Goal: Transaction & Acquisition: Purchase product/service

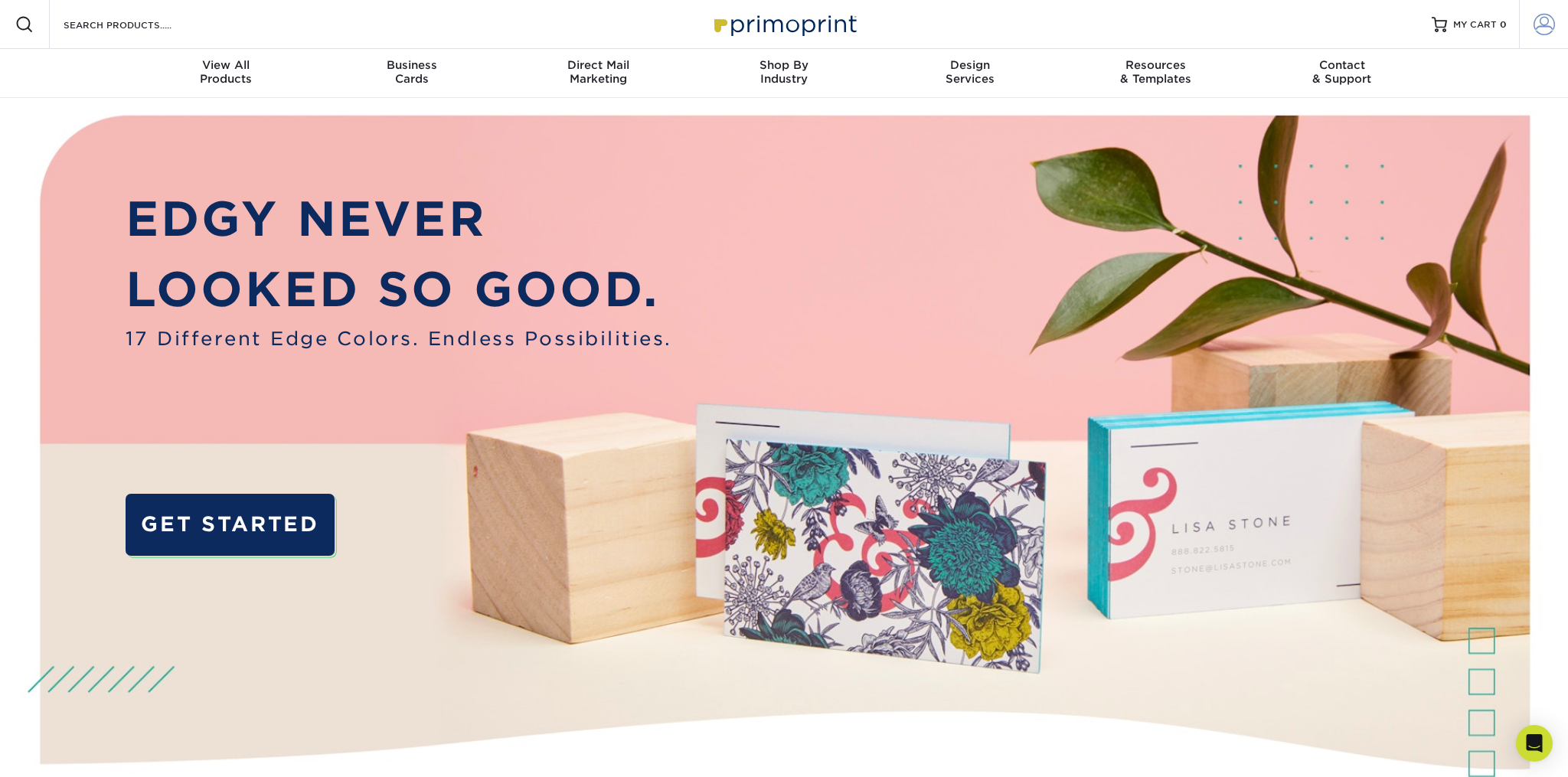
click at [1542, 34] on span at bounding box center [1545, 24] width 22 height 22
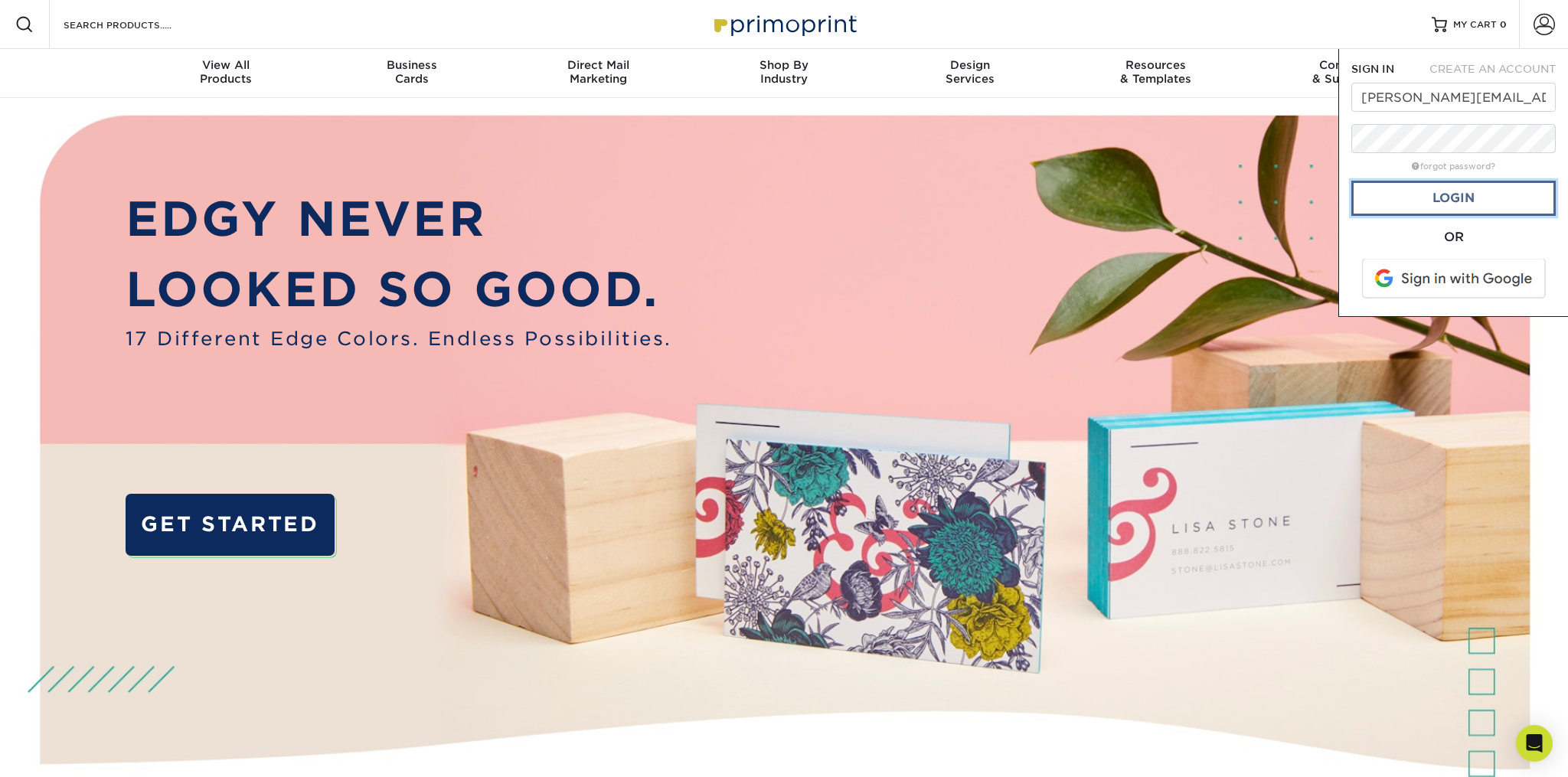
click at [1475, 210] on link "Login" at bounding box center [1453, 198] width 204 height 35
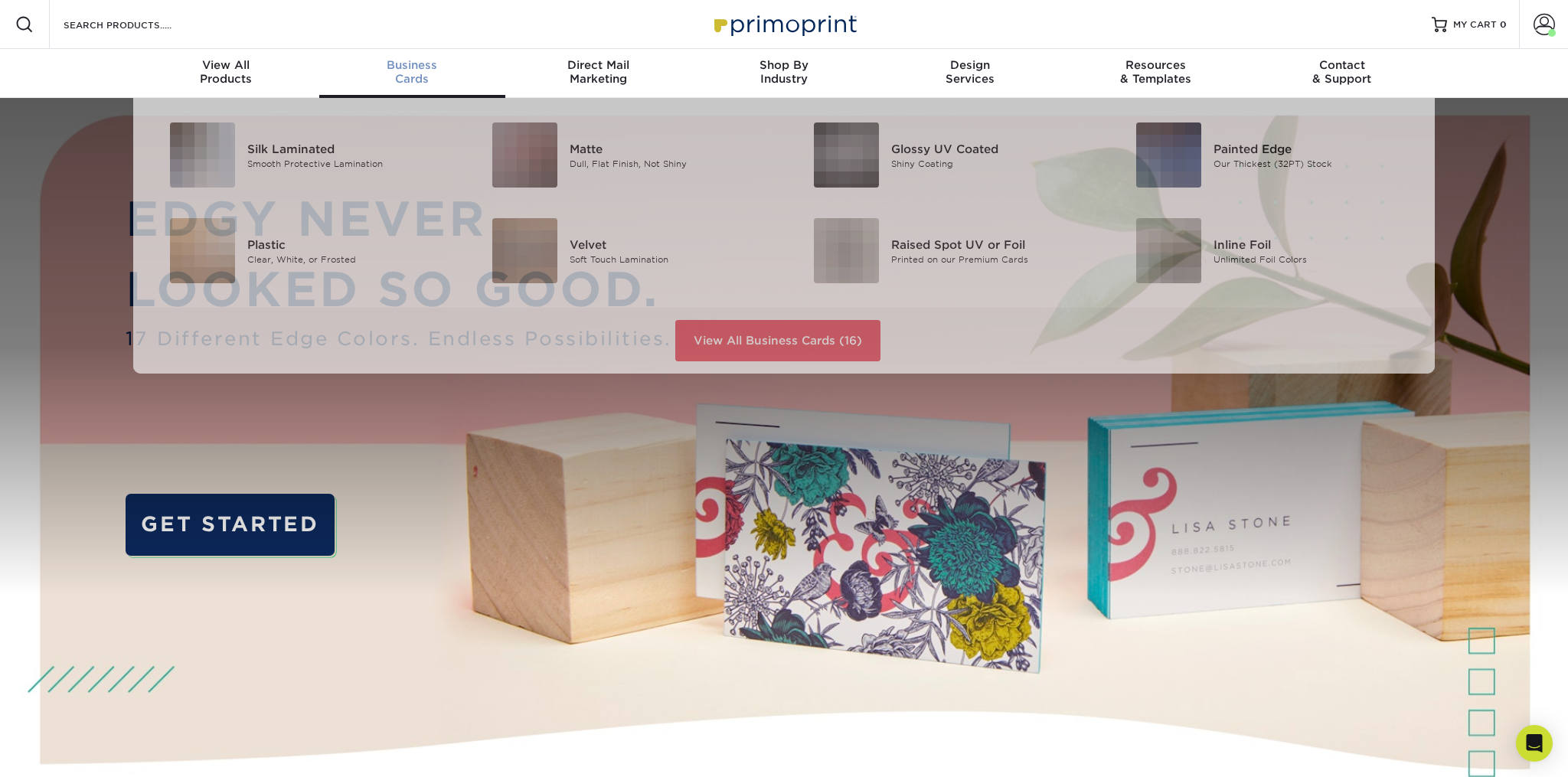
click at [407, 77] on div "Business Cards" at bounding box center [413, 72] width 186 height 27
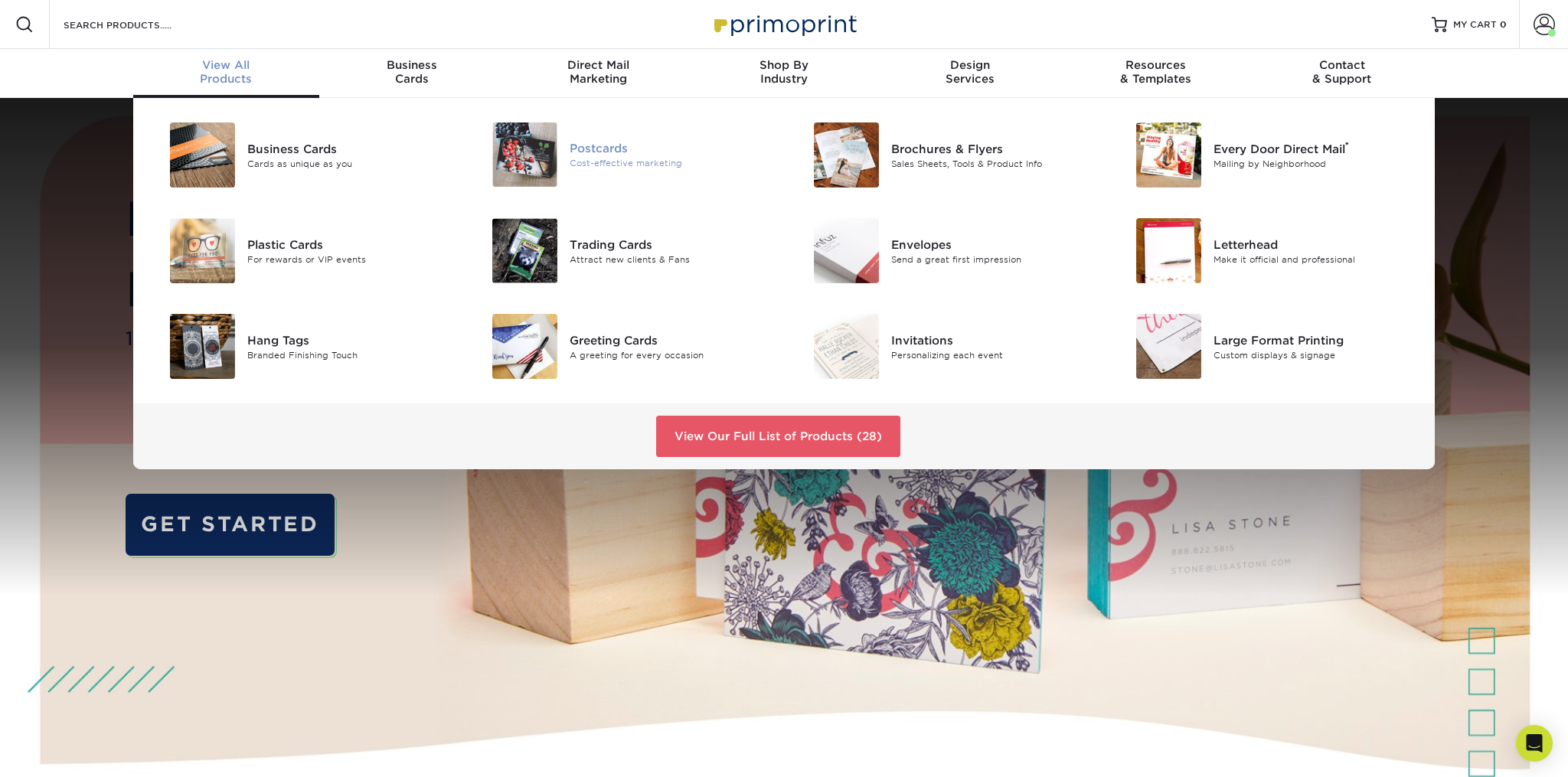
click at [531, 143] on img at bounding box center [525, 154] width 65 height 65
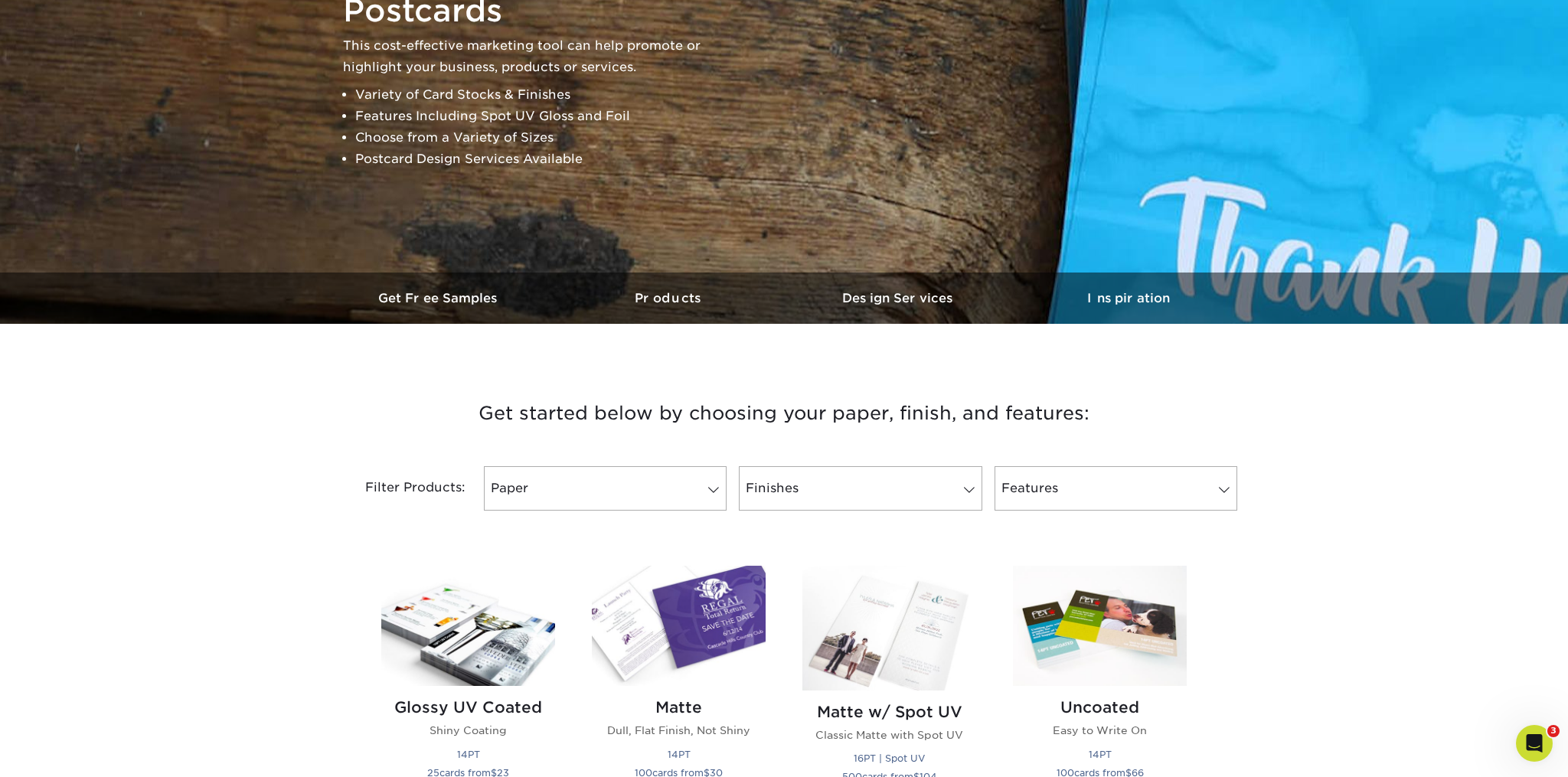
scroll to position [215, 0]
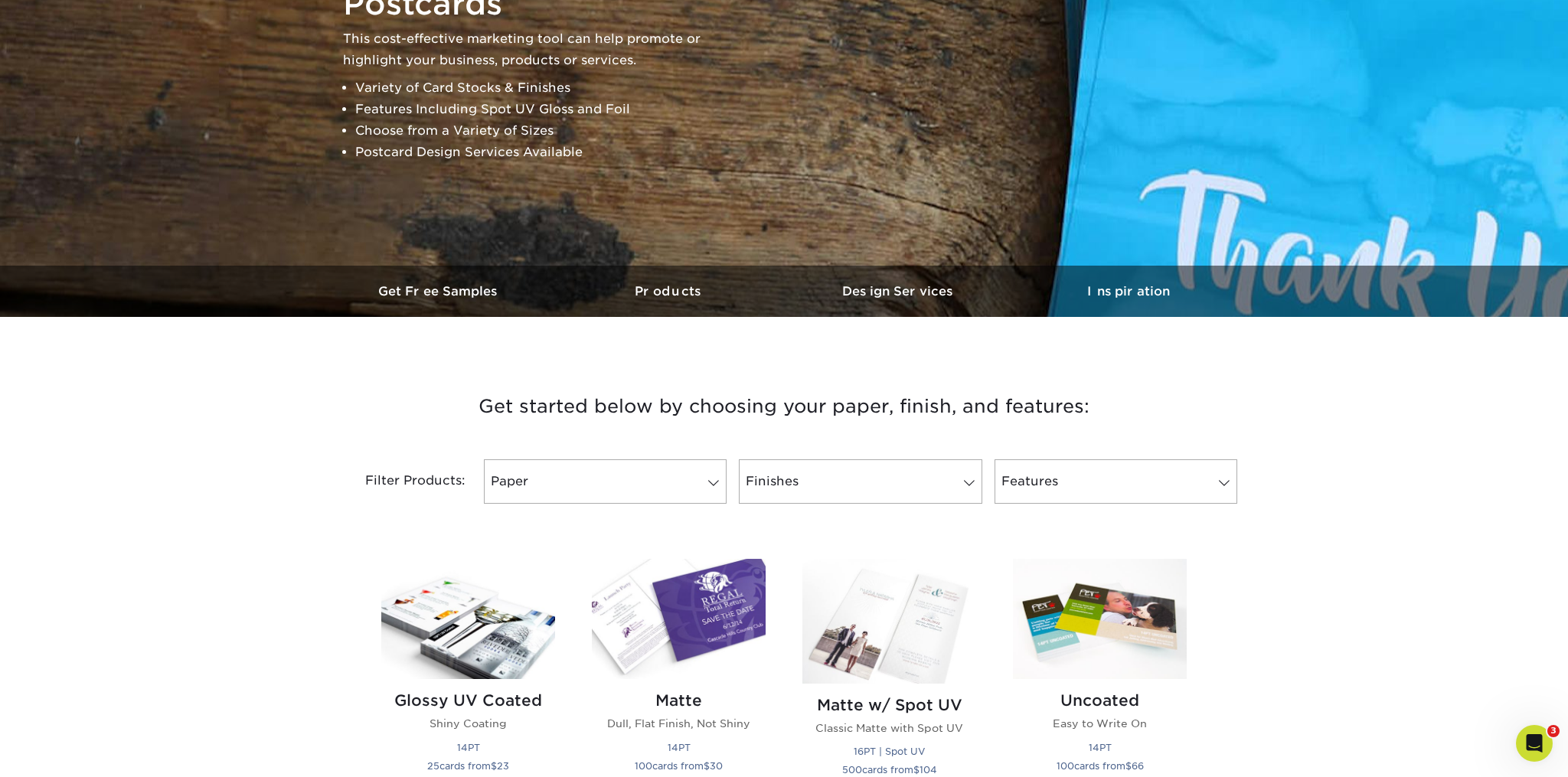
drag, startPoint x: 666, startPoint y: 418, endPoint x: 666, endPoint y: 404, distance: 14.0
click at [666, 414] on h3 "Get started below by choosing your paper, finish, and features:" at bounding box center [784, 407] width 895 height 68
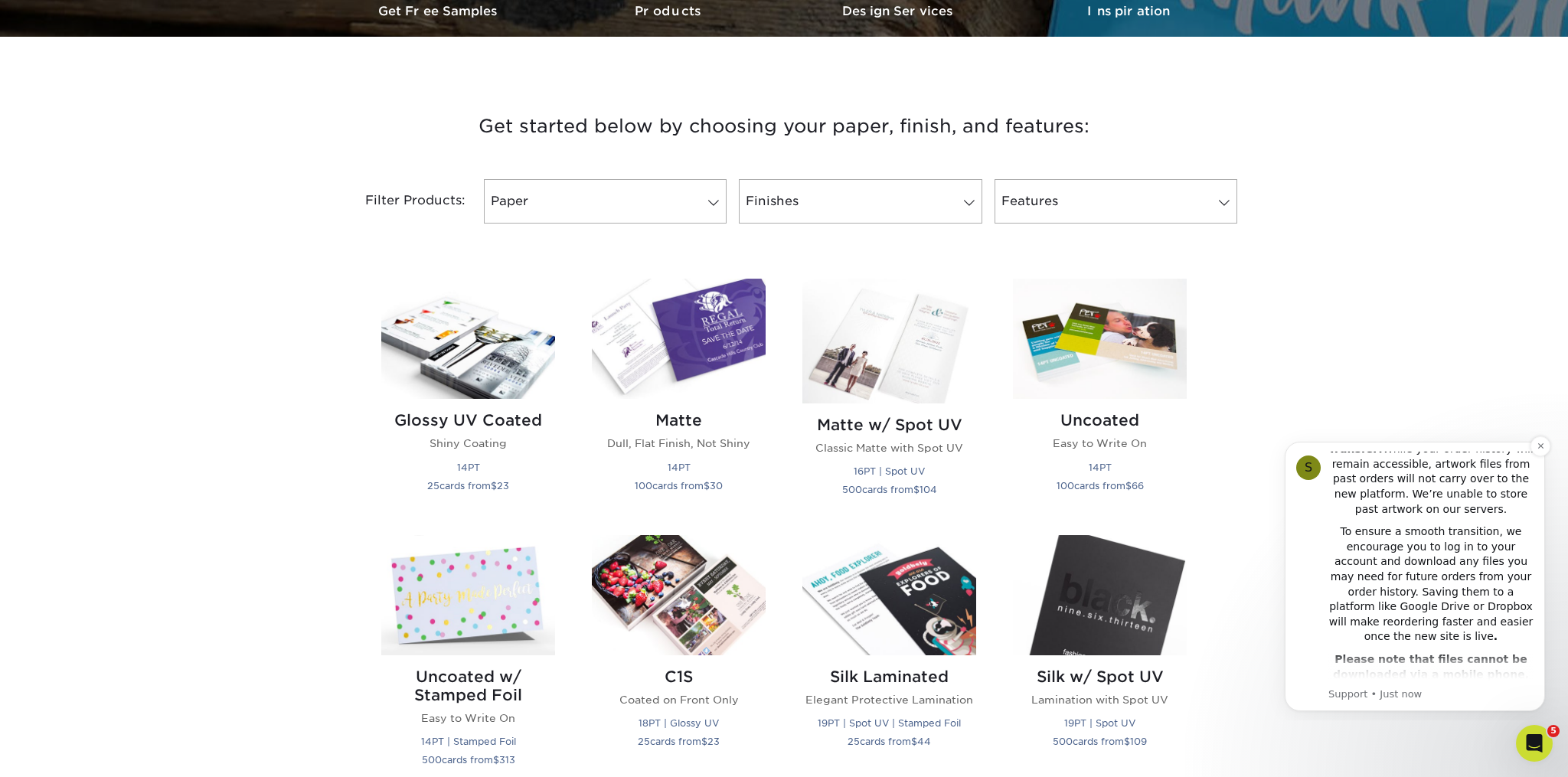
scroll to position [389, 0]
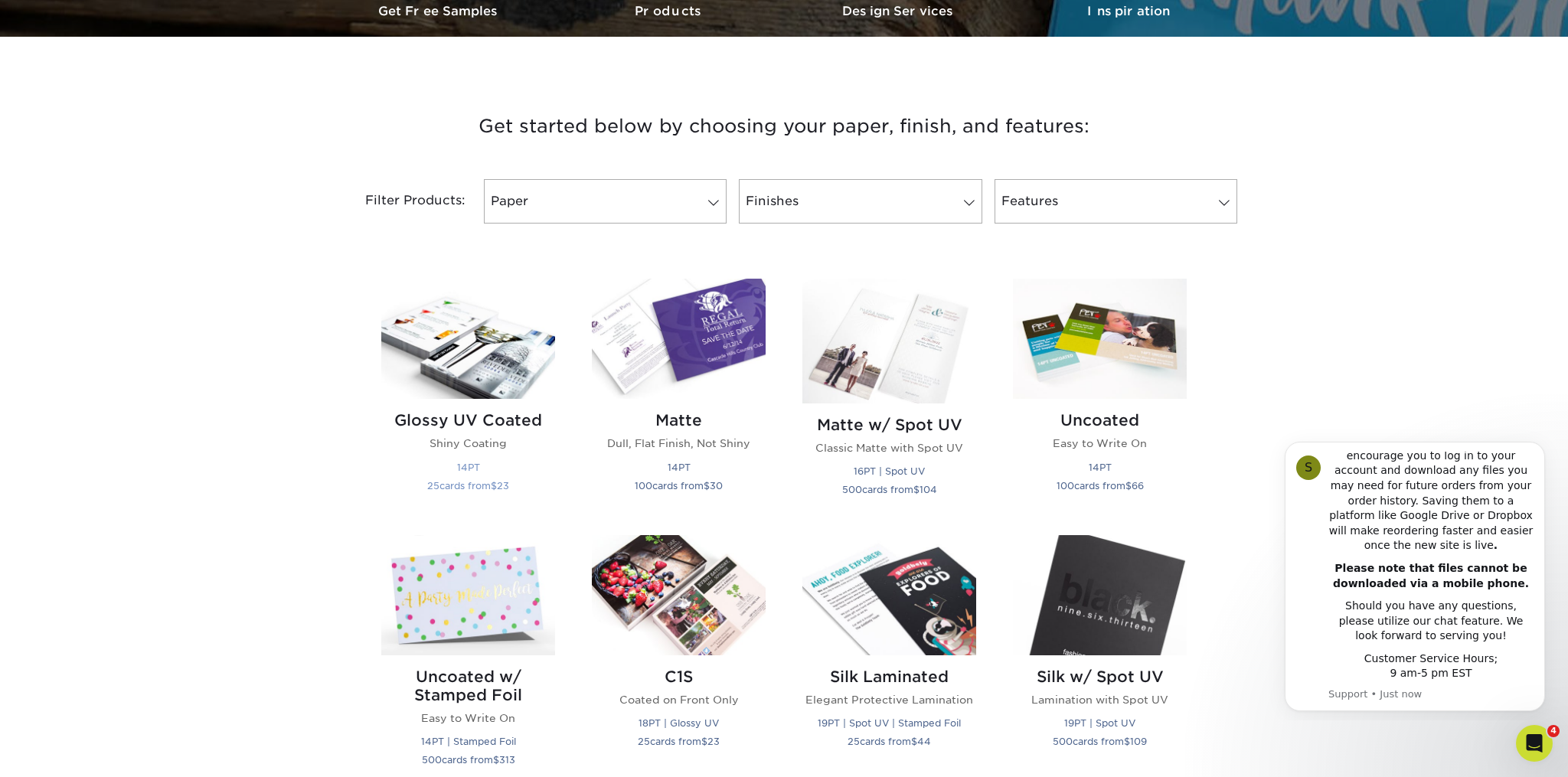
click at [464, 426] on h2 "Glossy UV Coated" at bounding box center [468, 420] width 174 height 19
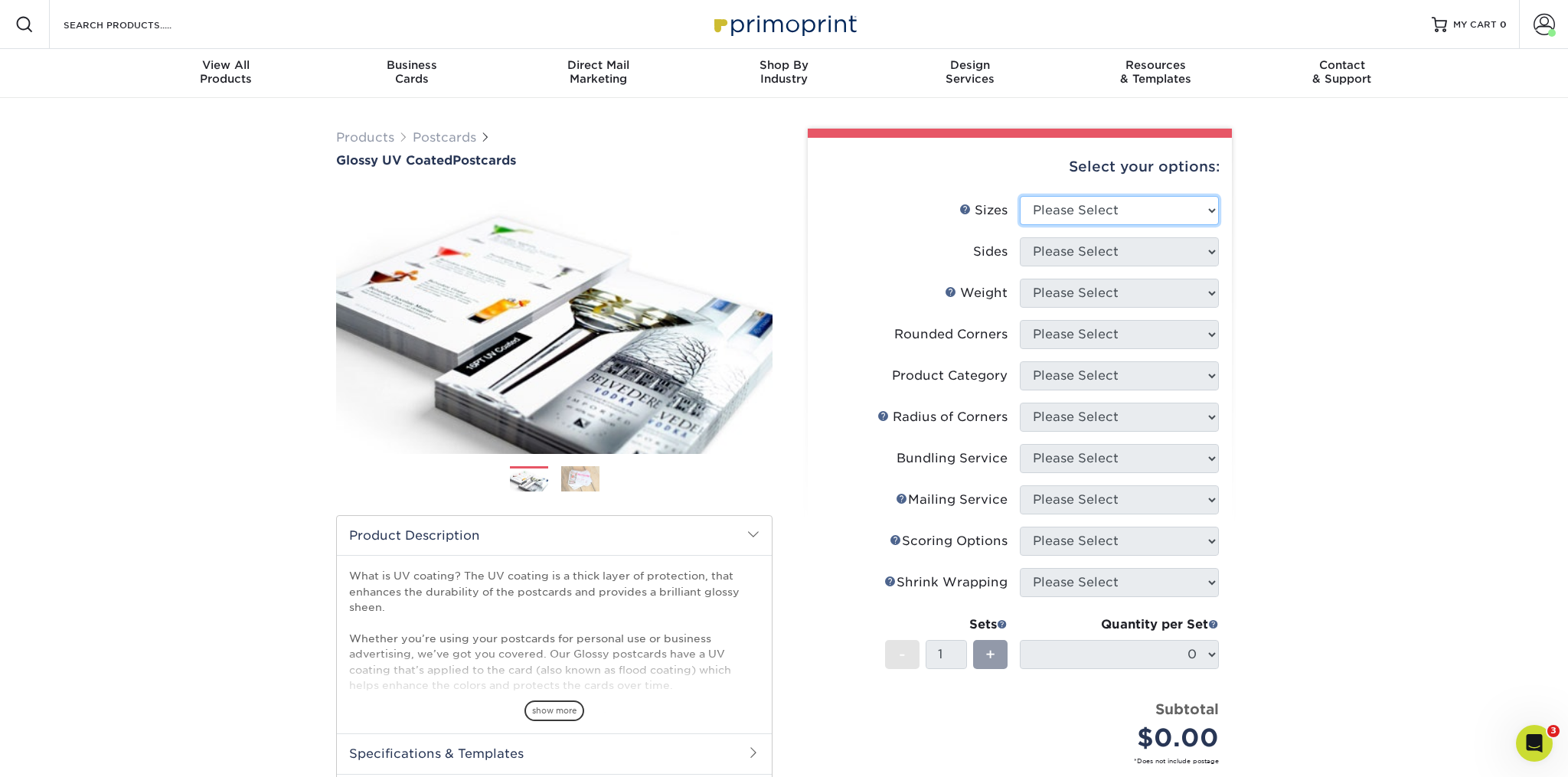
click at [1020, 195] on select "Please Select 1.5" x 7" 2" x 4" 2" x 6" 2" x 7" 2" x 8" 2.12" x 5.5" 2.12" x 5.…" at bounding box center [1119, 210] width 199 height 29
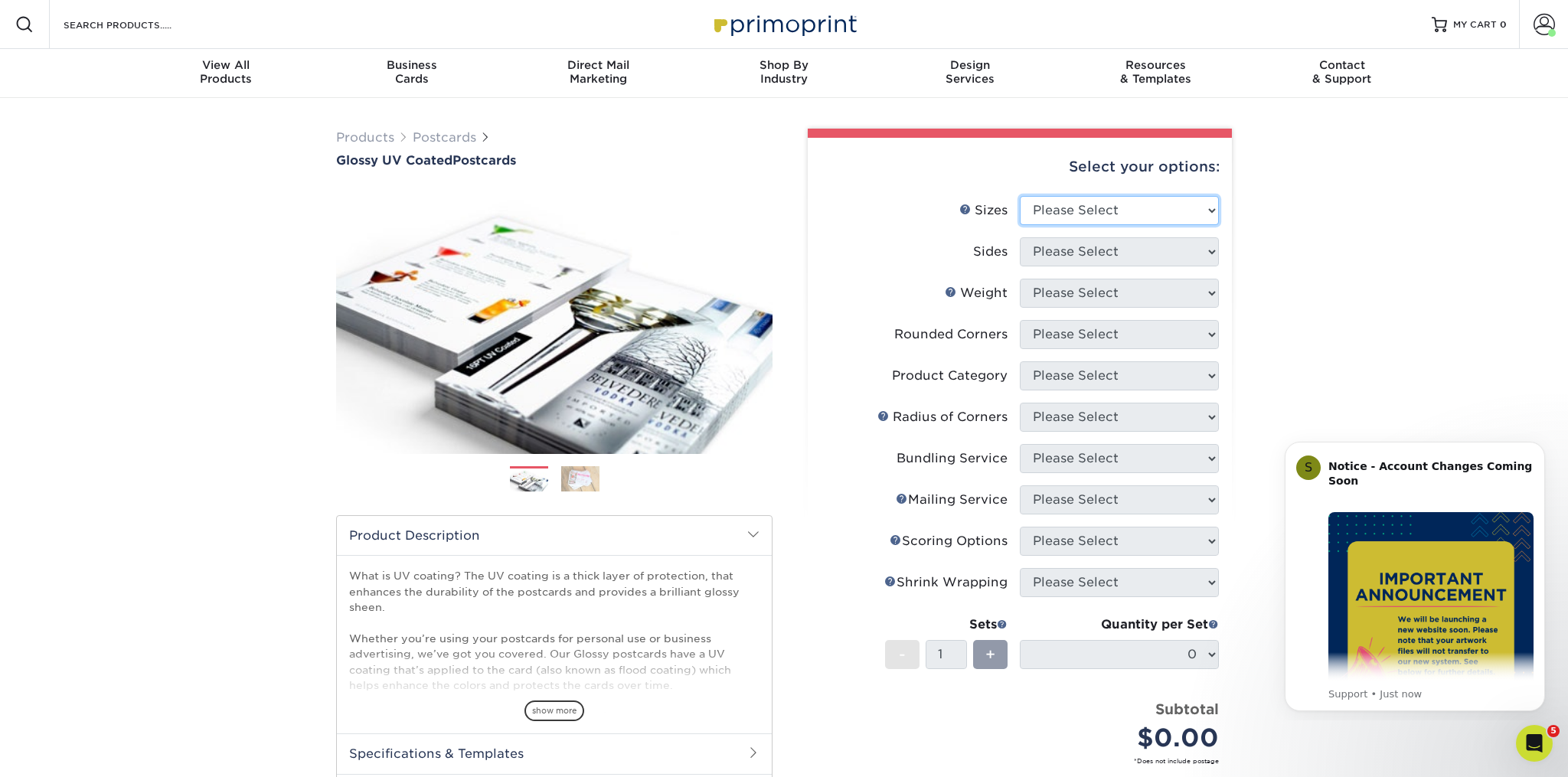
select select "5.00x8.00"
click option "5" x 8"" at bounding box center [0, 0] width 0 height 0
select select "13abbda7-1d64-4f25-8bb2-c179b224825d"
select select "16PT"
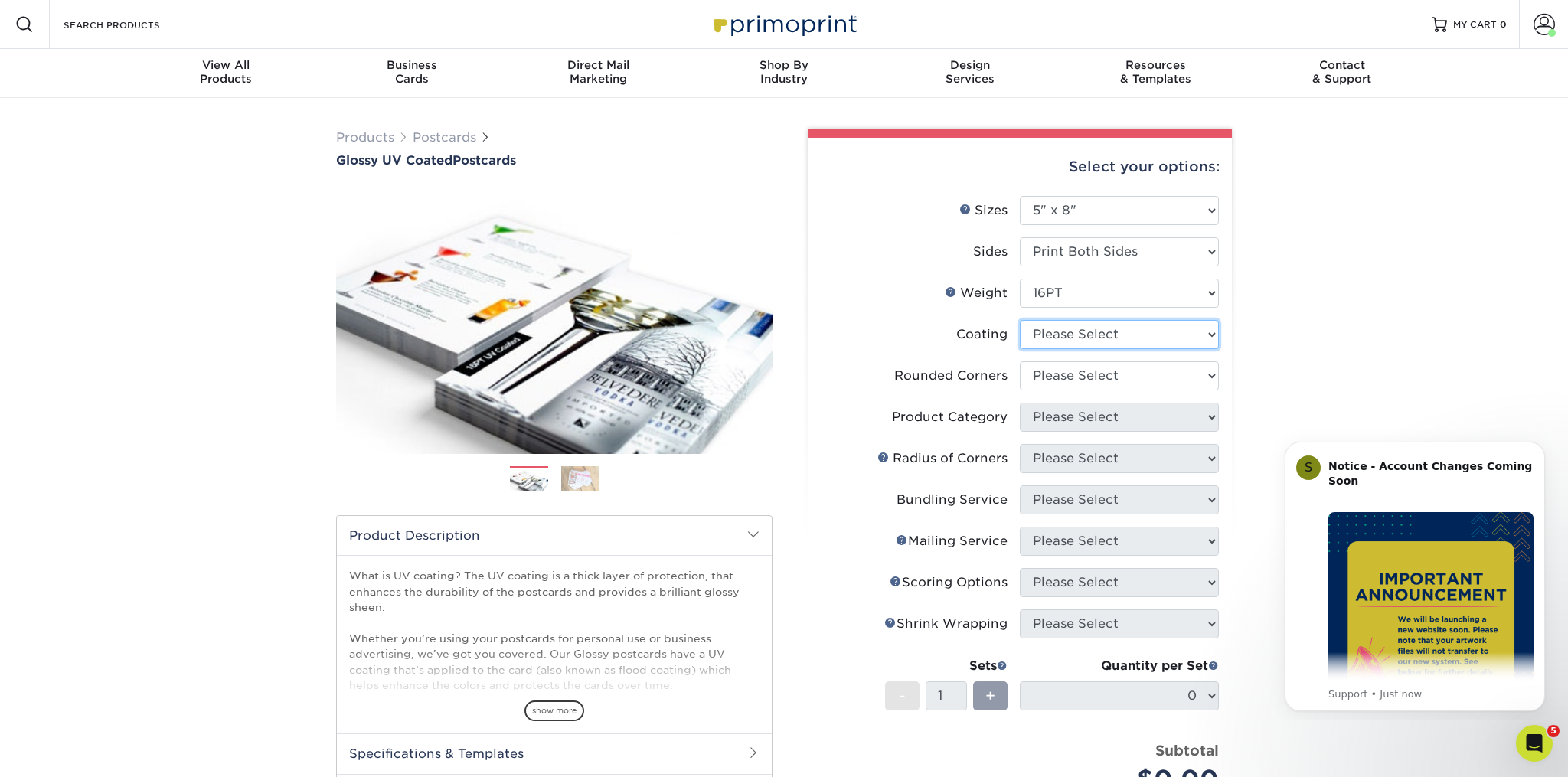
select select "ae367451-b2b8-45df-a344-0f05b6a12993"
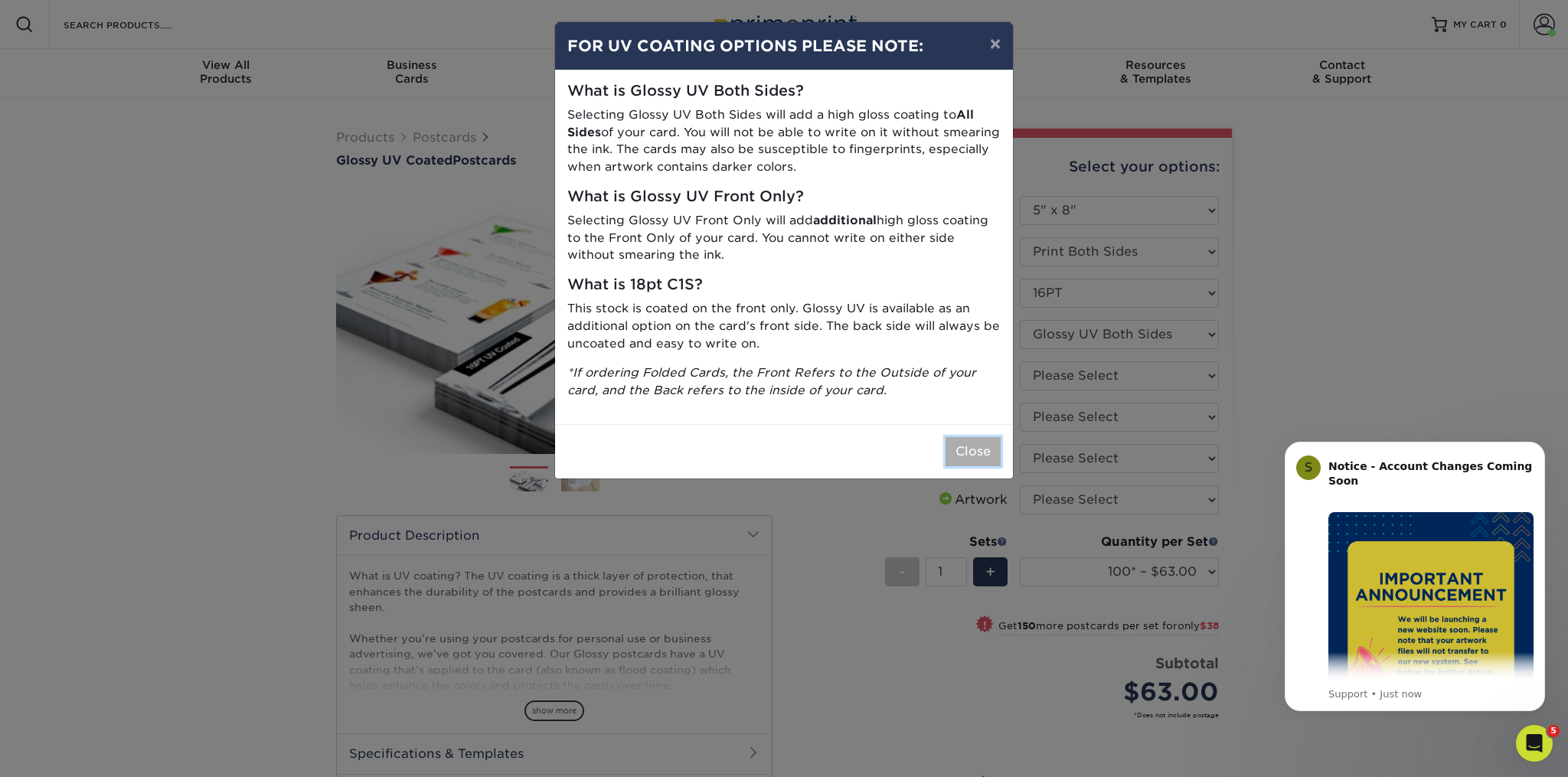
click at [987, 460] on button "Close" at bounding box center [973, 452] width 55 height 29
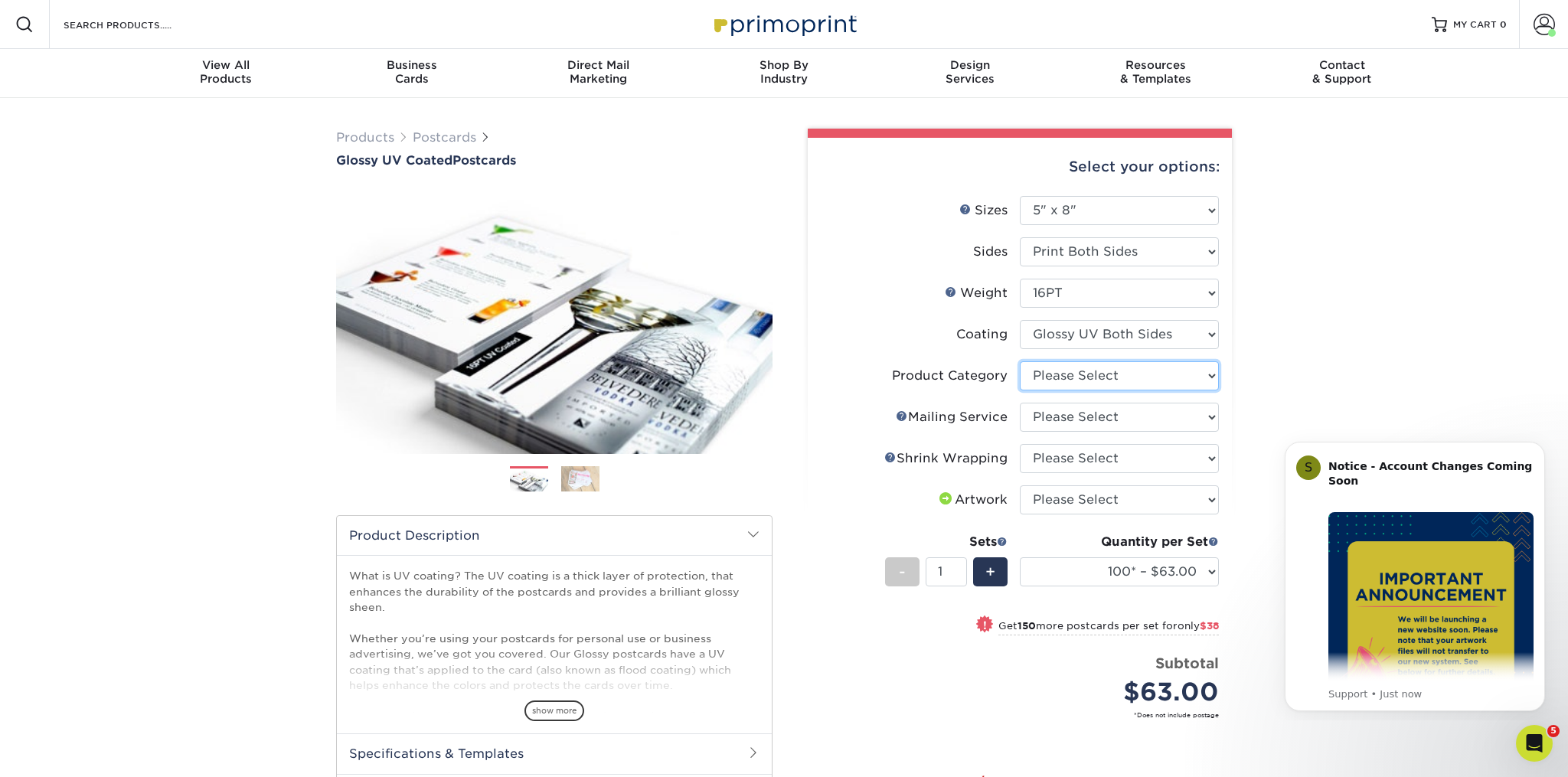
select select "9b7272e0-d6c8-4c3c-8e97-d3a1bcdab858"
click option "Postcards" at bounding box center [0, 0] width 0 height 0
select select "3e5e9bdd-d78a-4c28-a41d-fe1407925ca6"
click option "No Direct Mailing Service" at bounding box center [0, 0] width 0 height 0
select select "adc17b74-f534-473a-9ef4-338c46c4d266"
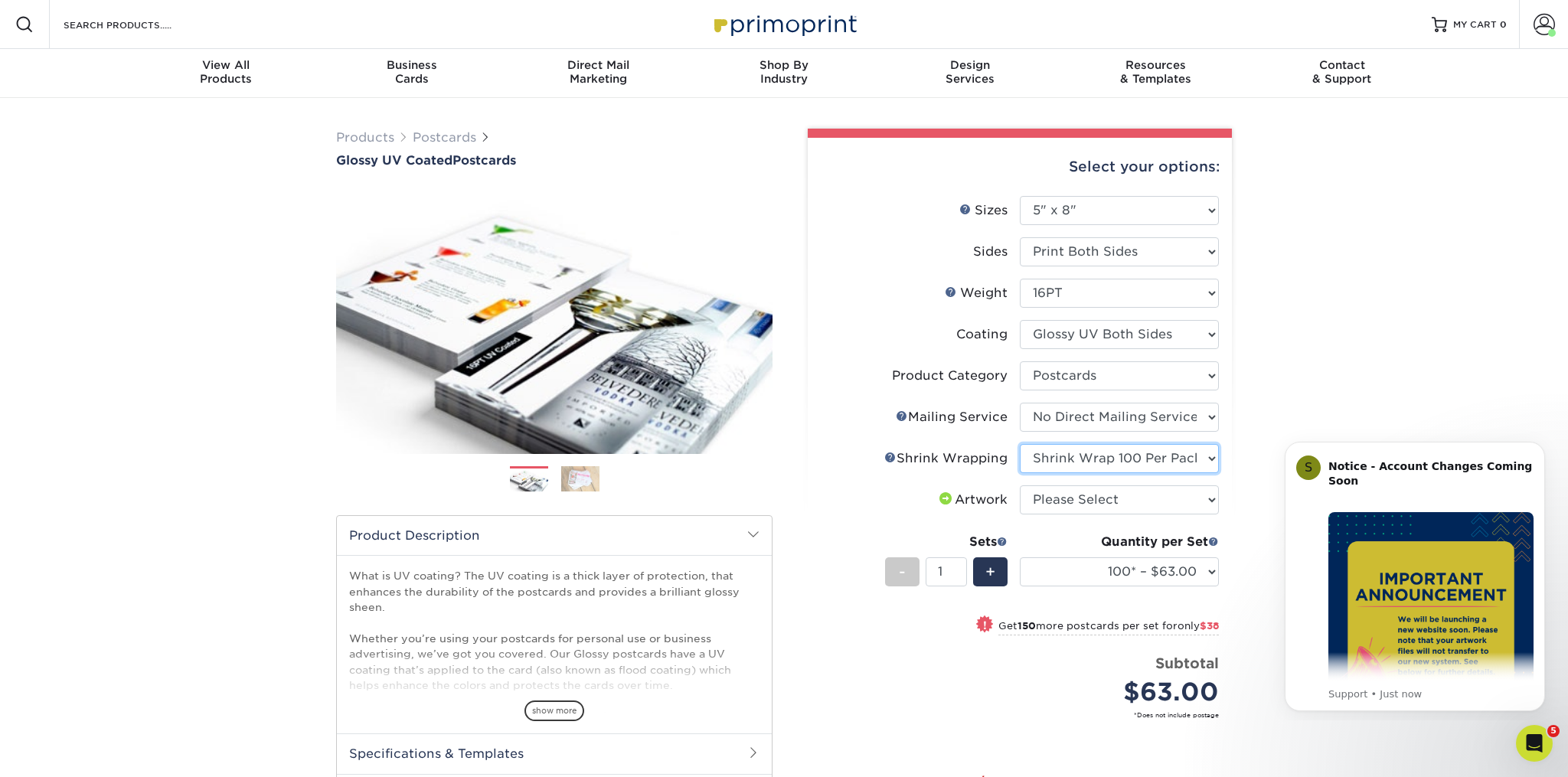
click option "Shrink Wrap 100 Per Package" at bounding box center [0, 0] width 0 height 0
select select "500 – $151.75"
select select "upload"
click option "I will upload files" at bounding box center [0, 0] width 0 height 0
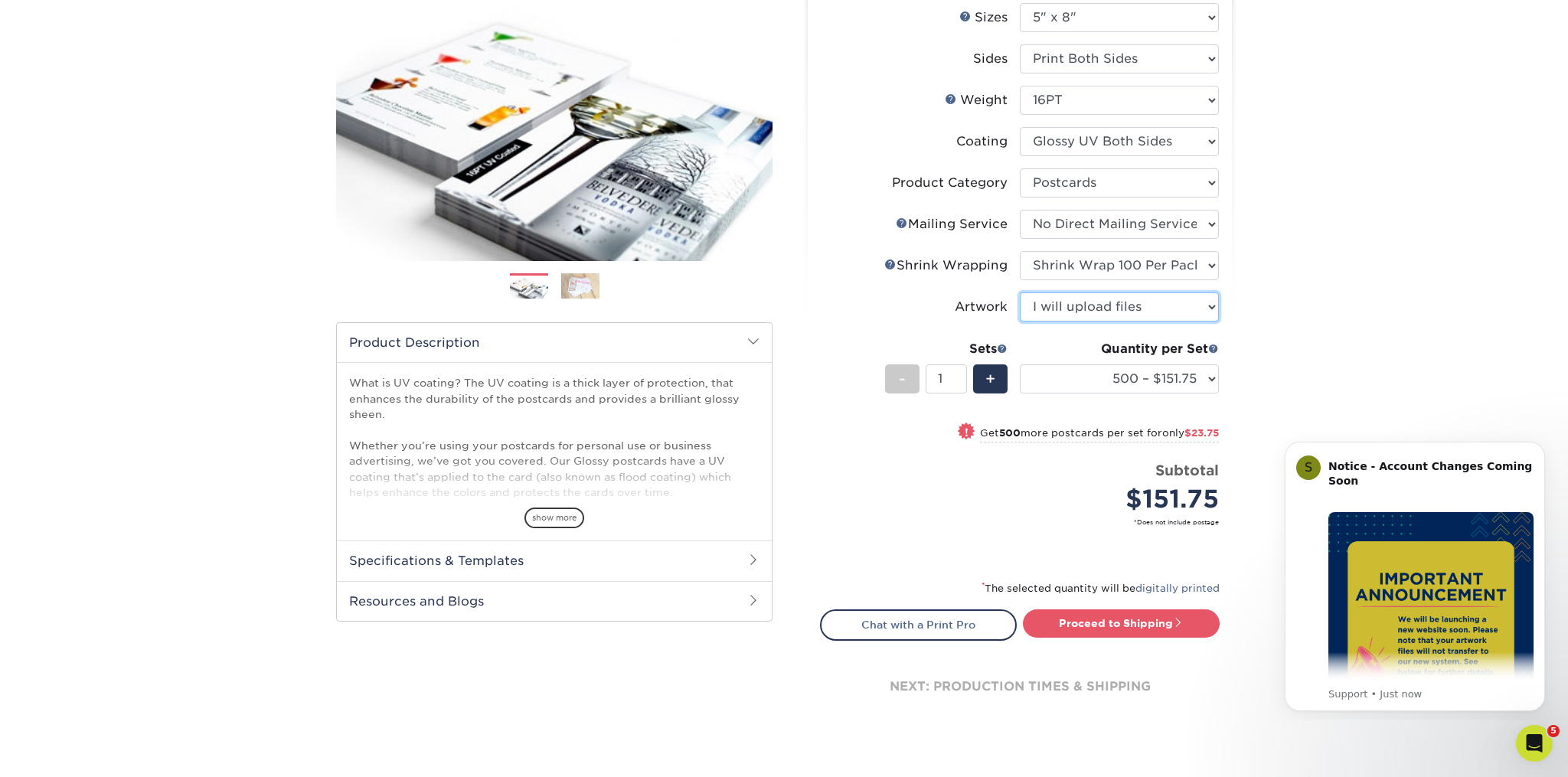
scroll to position [205, 0]
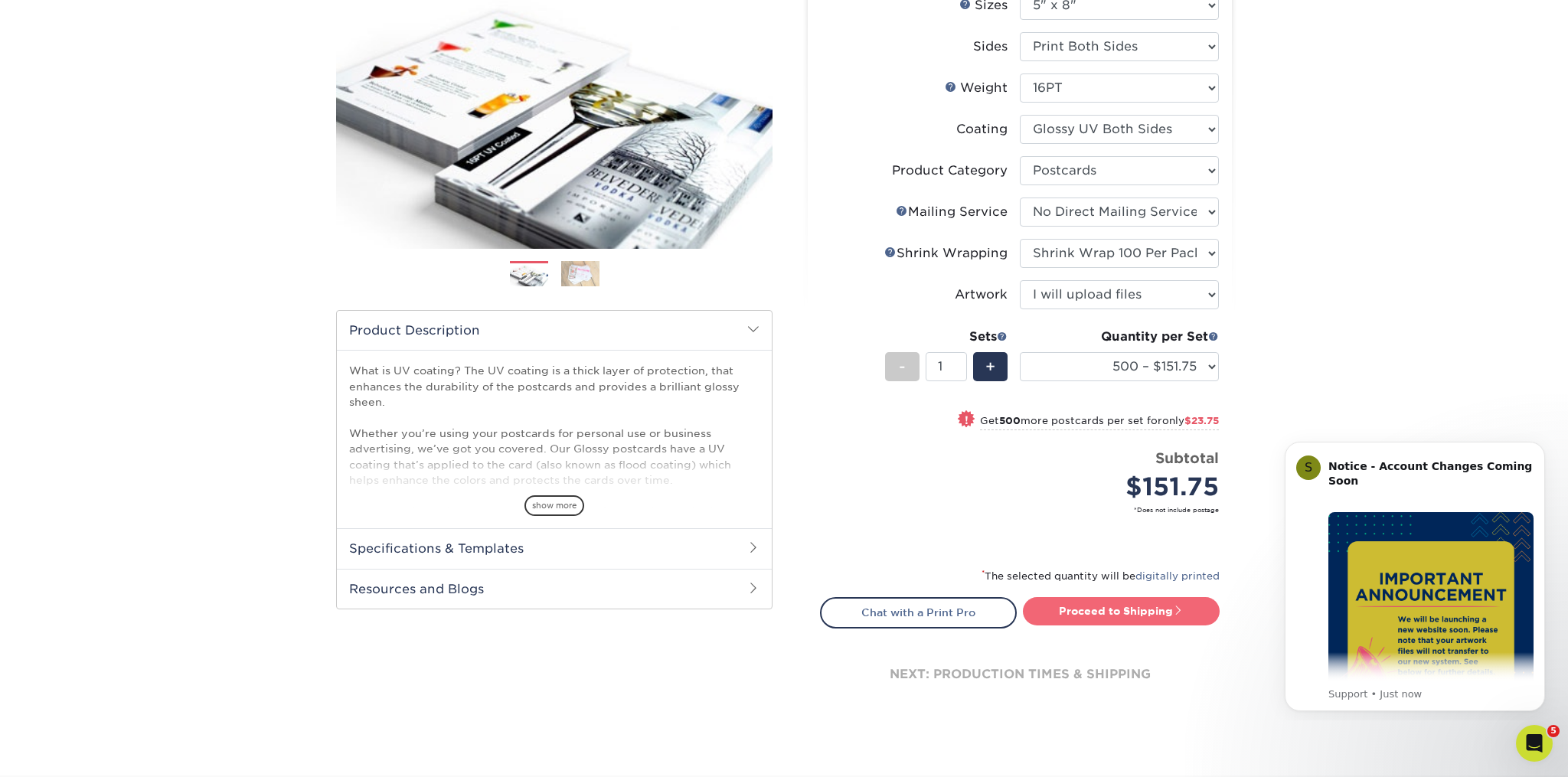
click at [1135, 618] on link "Proceed to Shipping" at bounding box center [1120, 611] width 196 height 27
type input "Set 1"
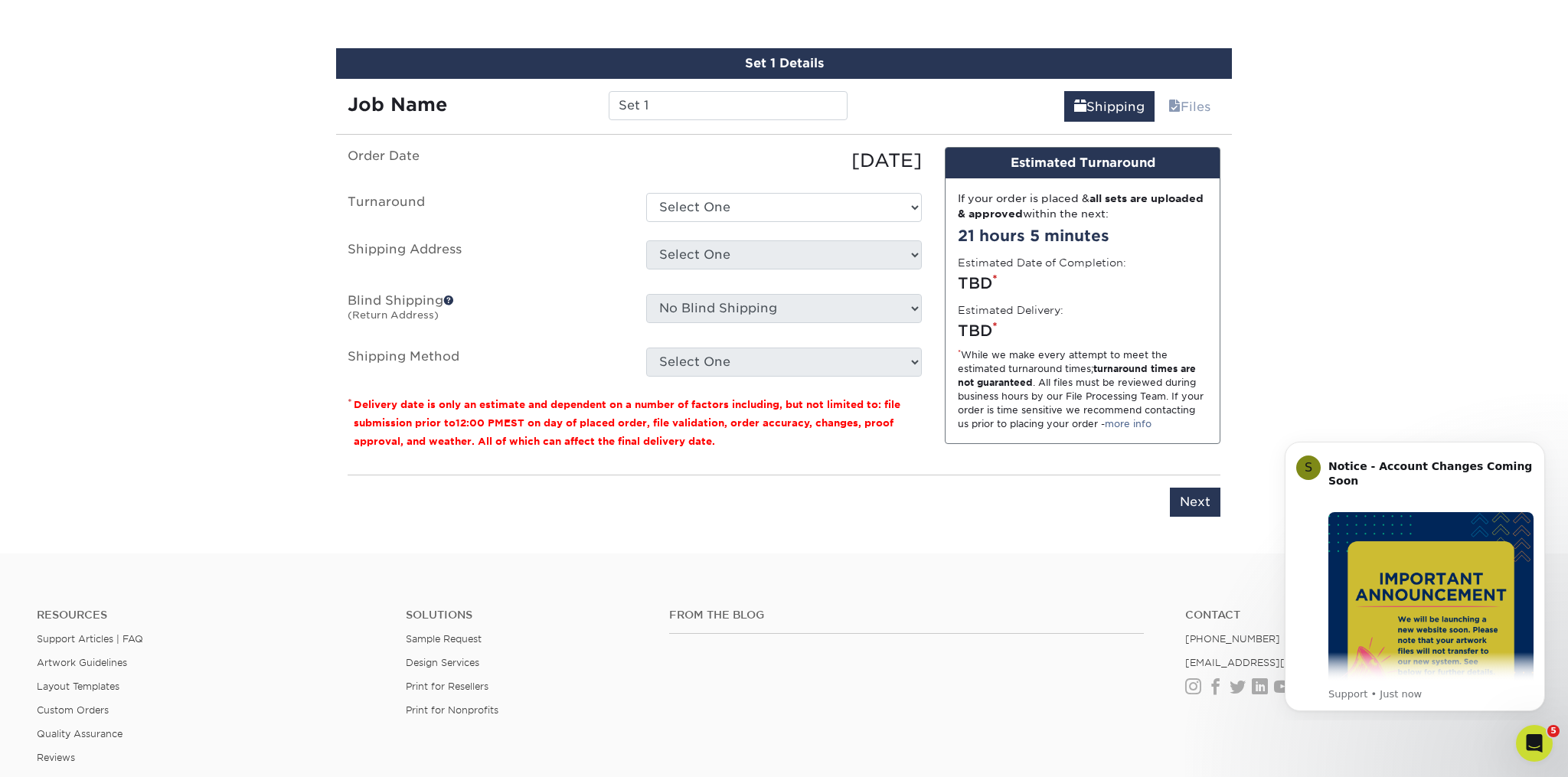
scroll to position [843, 0]
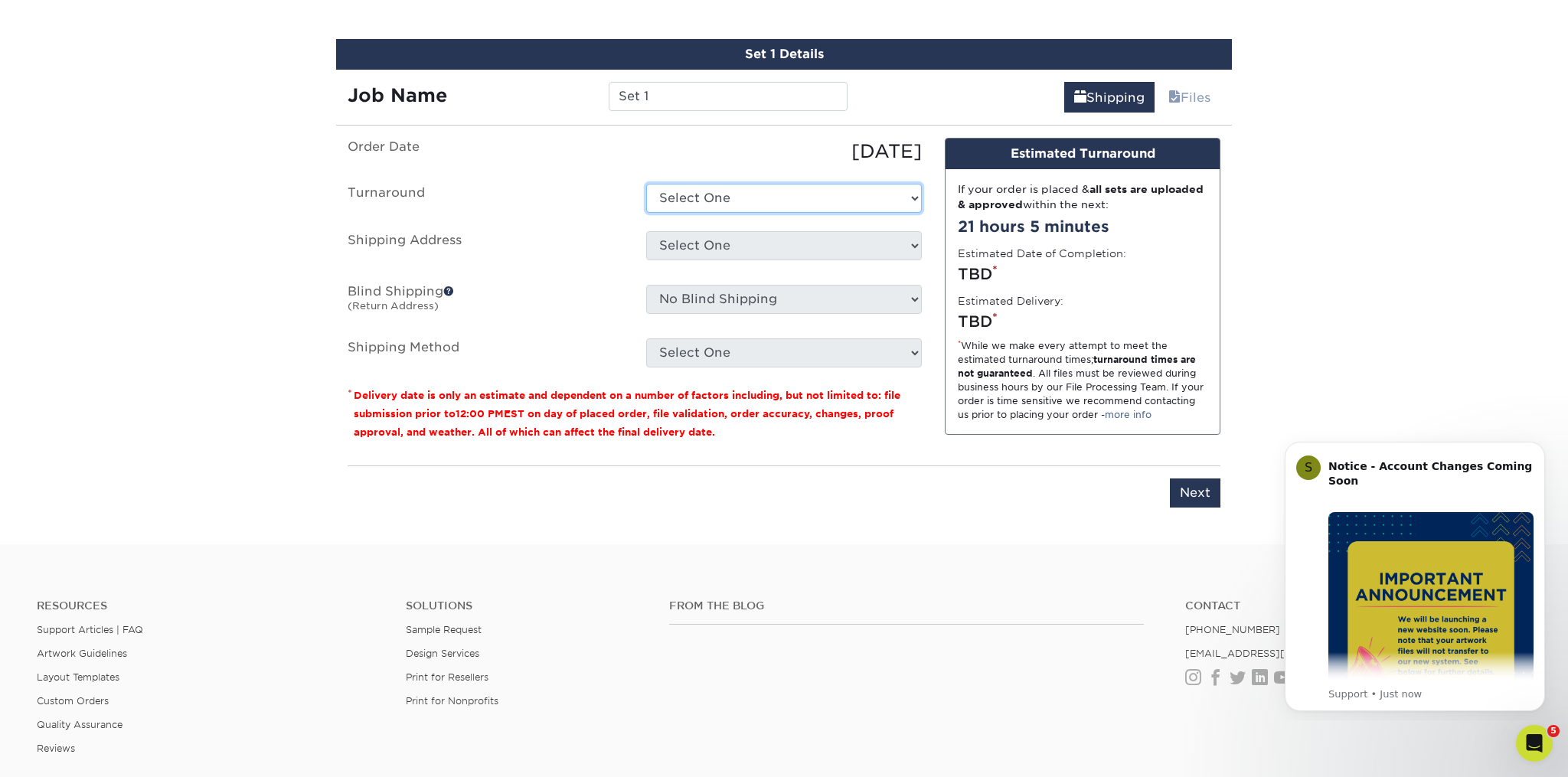
select select "8ef6d699-4941-49d3-bab0-1590e3b21a70"
click option "2-4 Business Days" at bounding box center [0, 0] width 0 height 0
click at [646, 232] on select "Select One Accurate Circuit Engineering (ACE) Adam - Schmoll Business Cards Ale…" at bounding box center [784, 246] width 276 height 29
select select "256184"
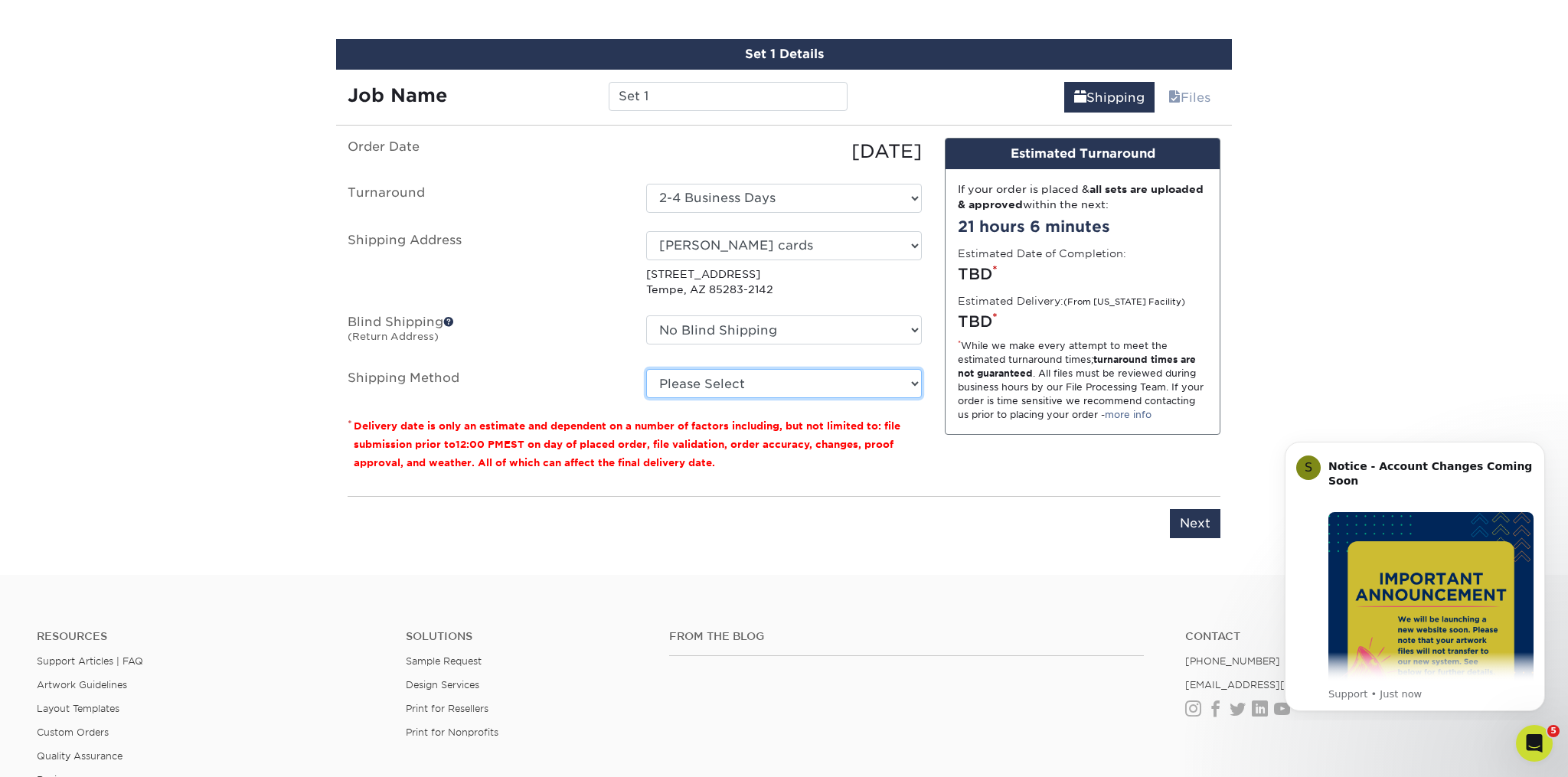
select select "03"
click option "Ground Shipping (+$26.33)" at bounding box center [0, 0] width 0 height 0
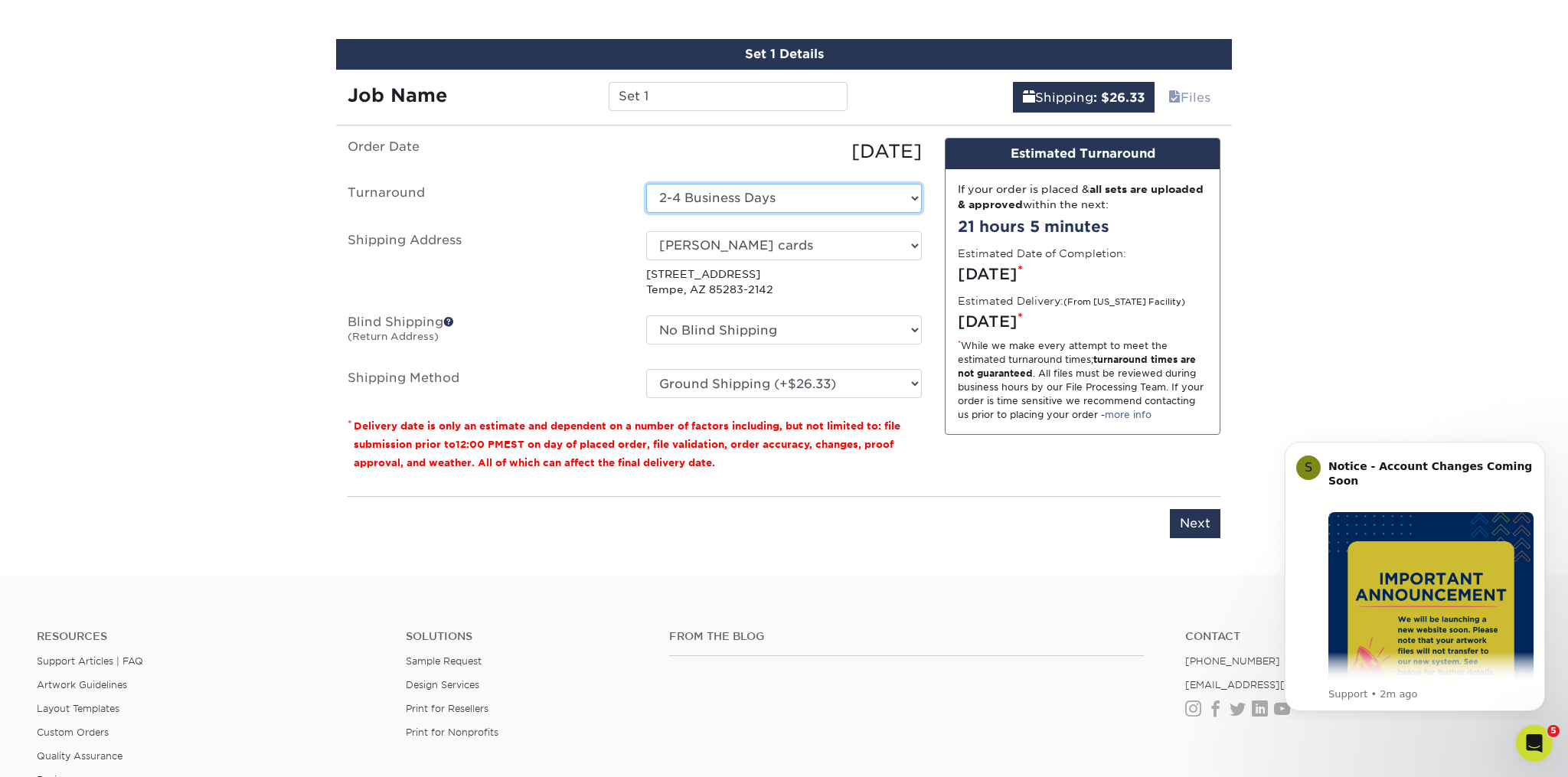
select select "7319b015-27af-479d-b687-2169236958e9"
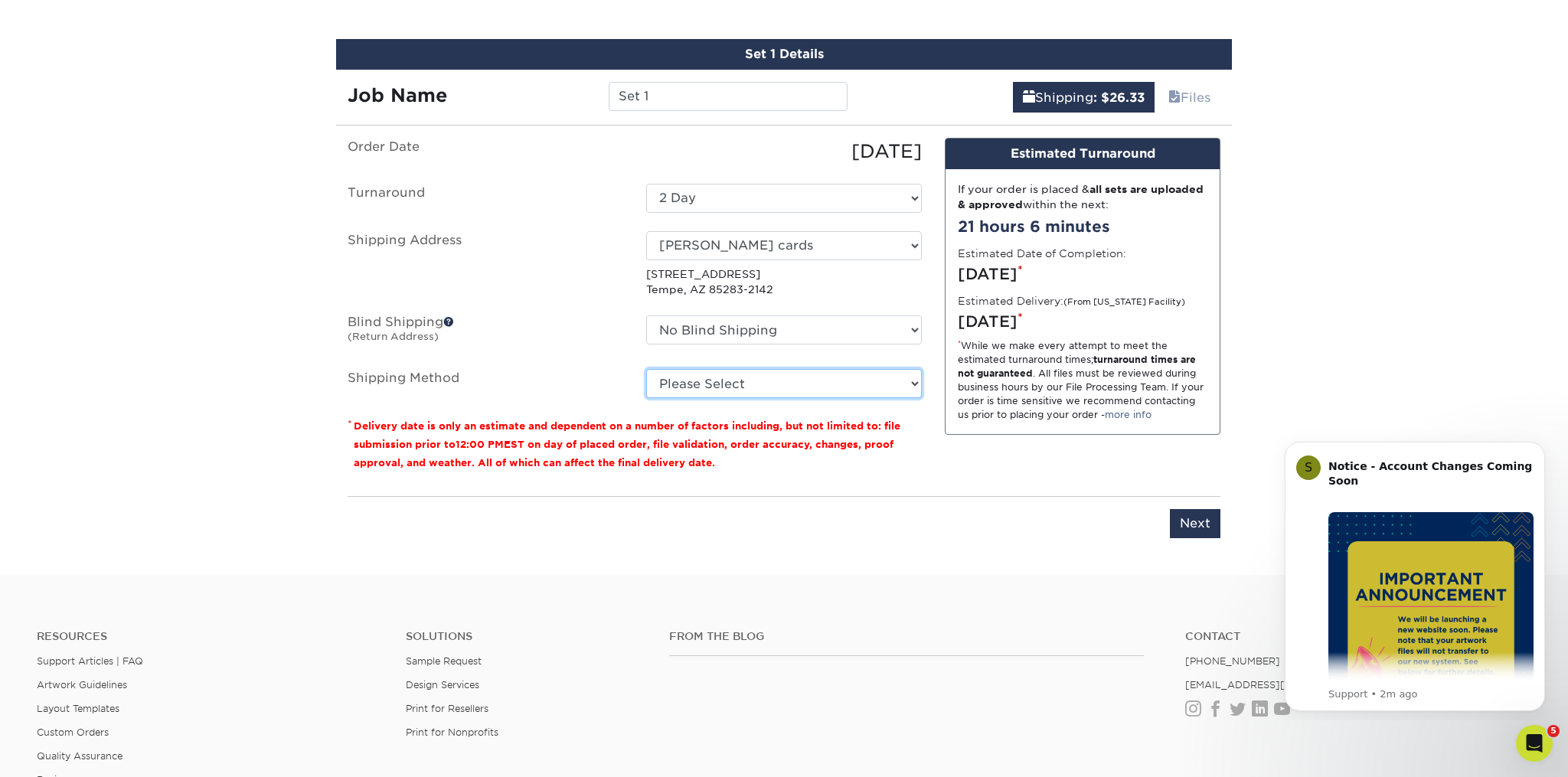
select select "03"
click option "Ground Shipping (+$26.33)" at bounding box center [0, 0] width 0 height 0
click at [1195, 526] on input "Next" at bounding box center [1196, 524] width 51 height 29
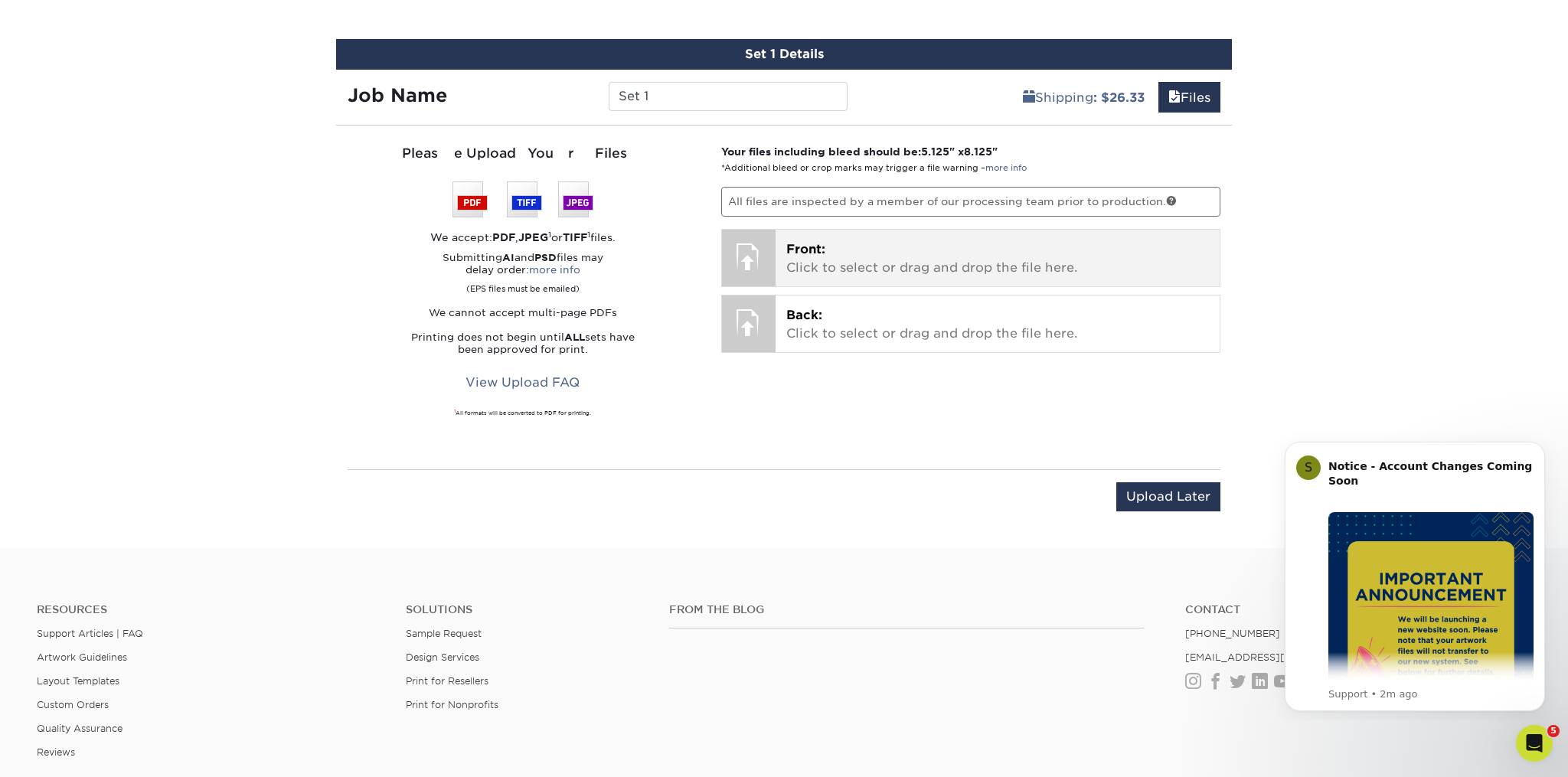
click at [831, 256] on p "Front: Click to select or drag and drop the file here." at bounding box center [997, 259] width 423 height 37
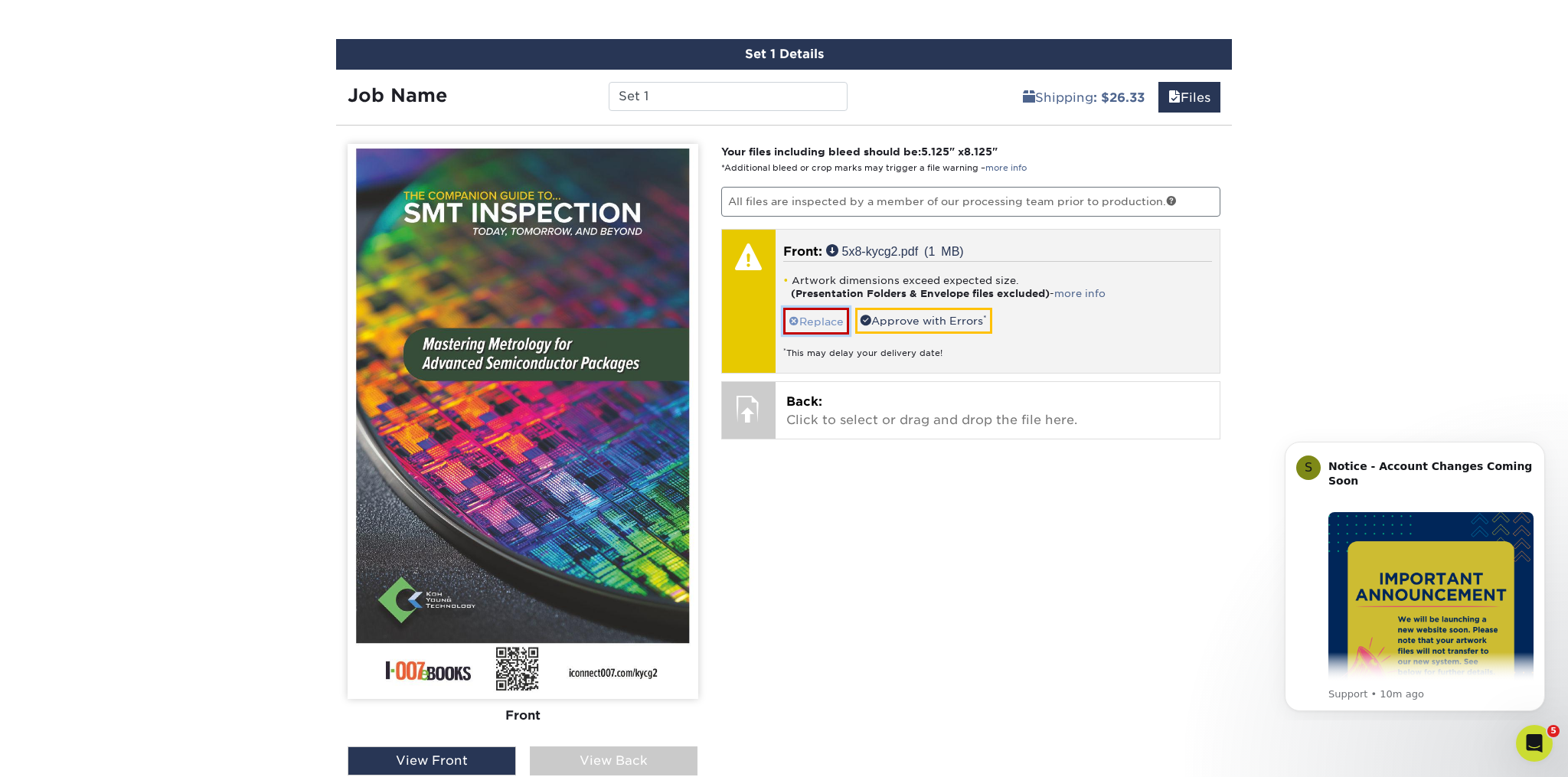
click at [822, 323] on link "Replace" at bounding box center [815, 321] width 65 height 26
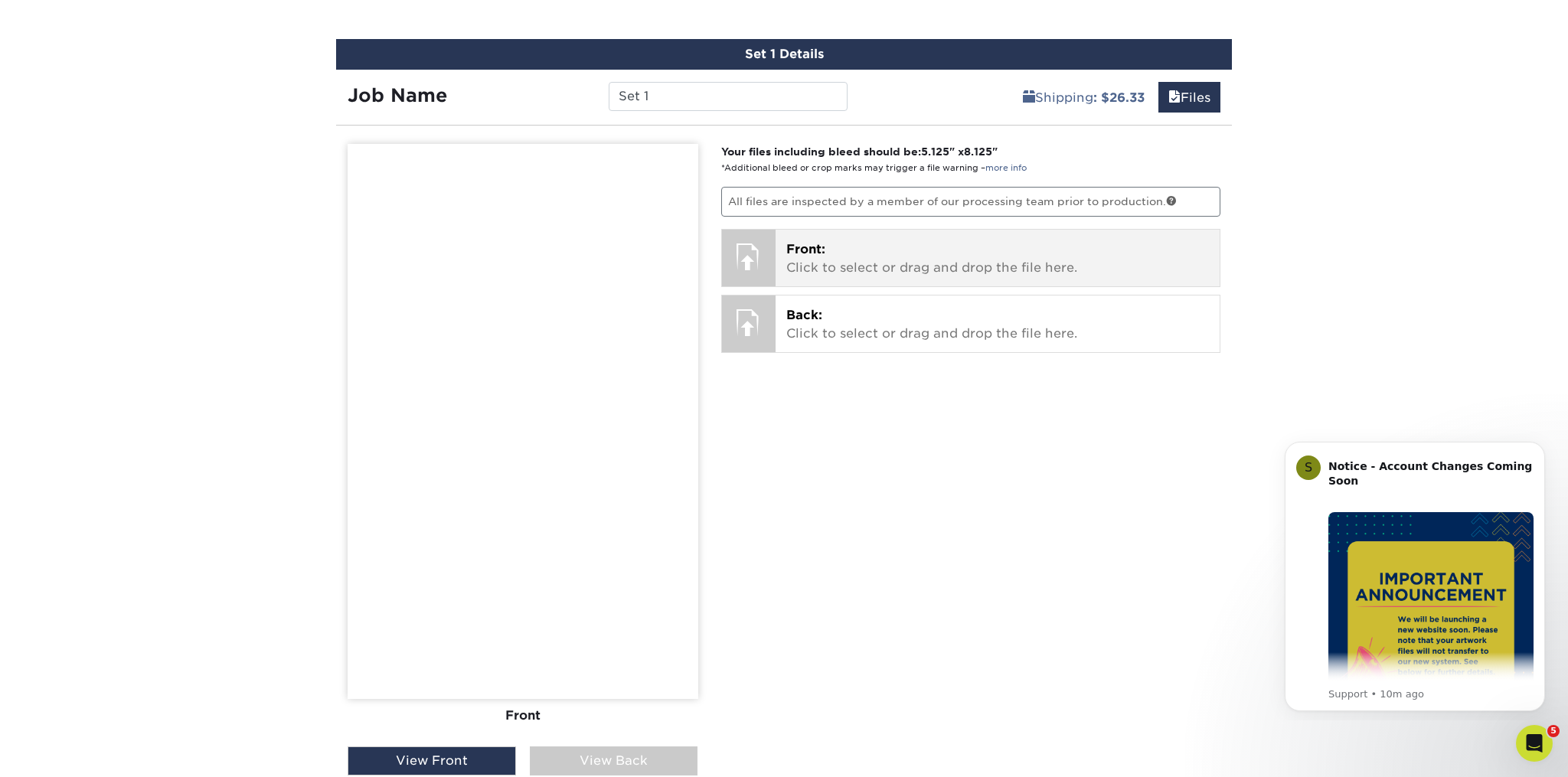
click at [807, 264] on p "Front: Click to select or drag and drop the file here." at bounding box center [997, 259] width 423 height 37
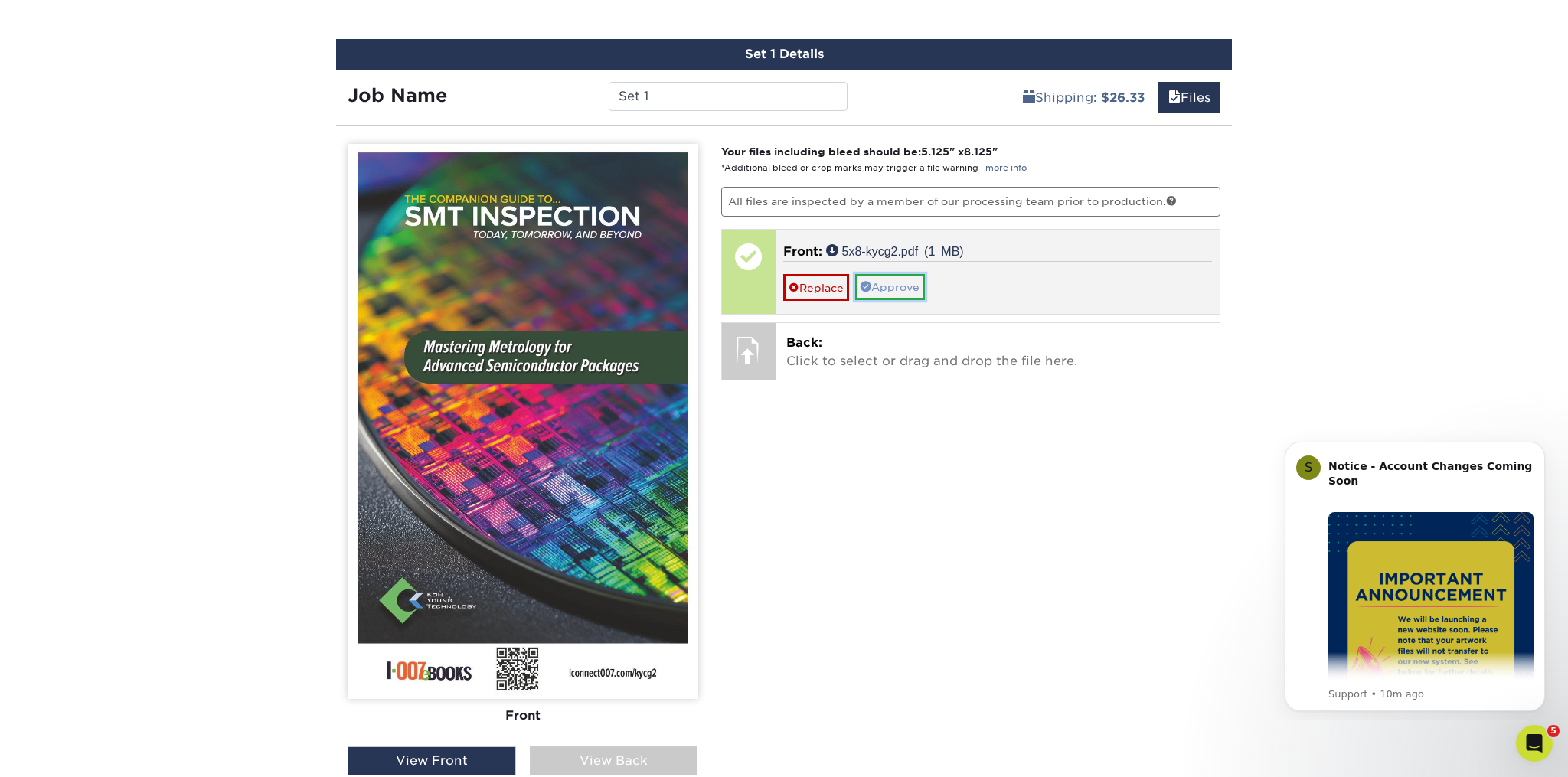
click at [893, 287] on link "Approve" at bounding box center [890, 286] width 69 height 26
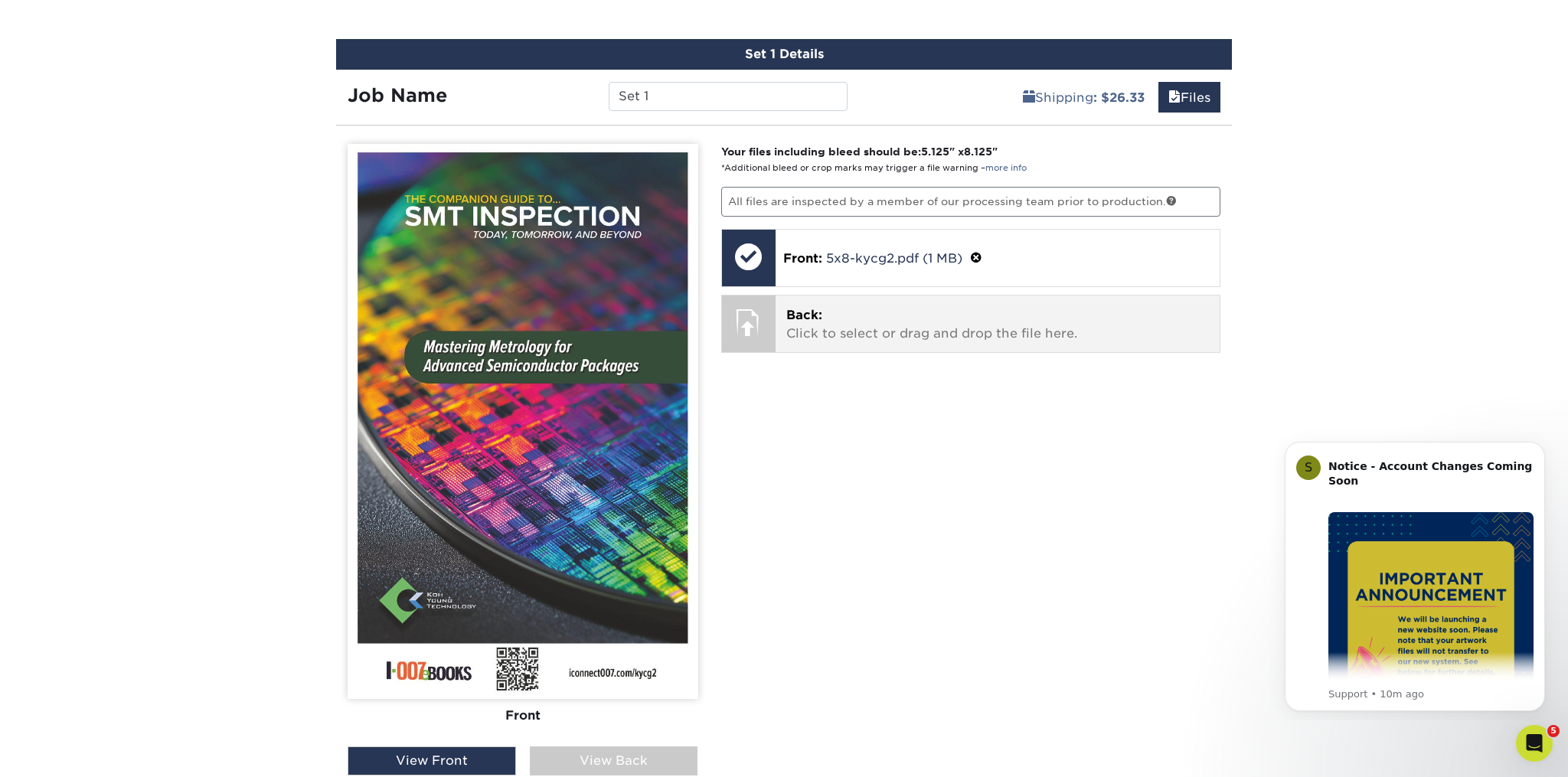
click at [817, 324] on p "Back: Click to select or drag and drop the file here." at bounding box center [997, 324] width 423 height 37
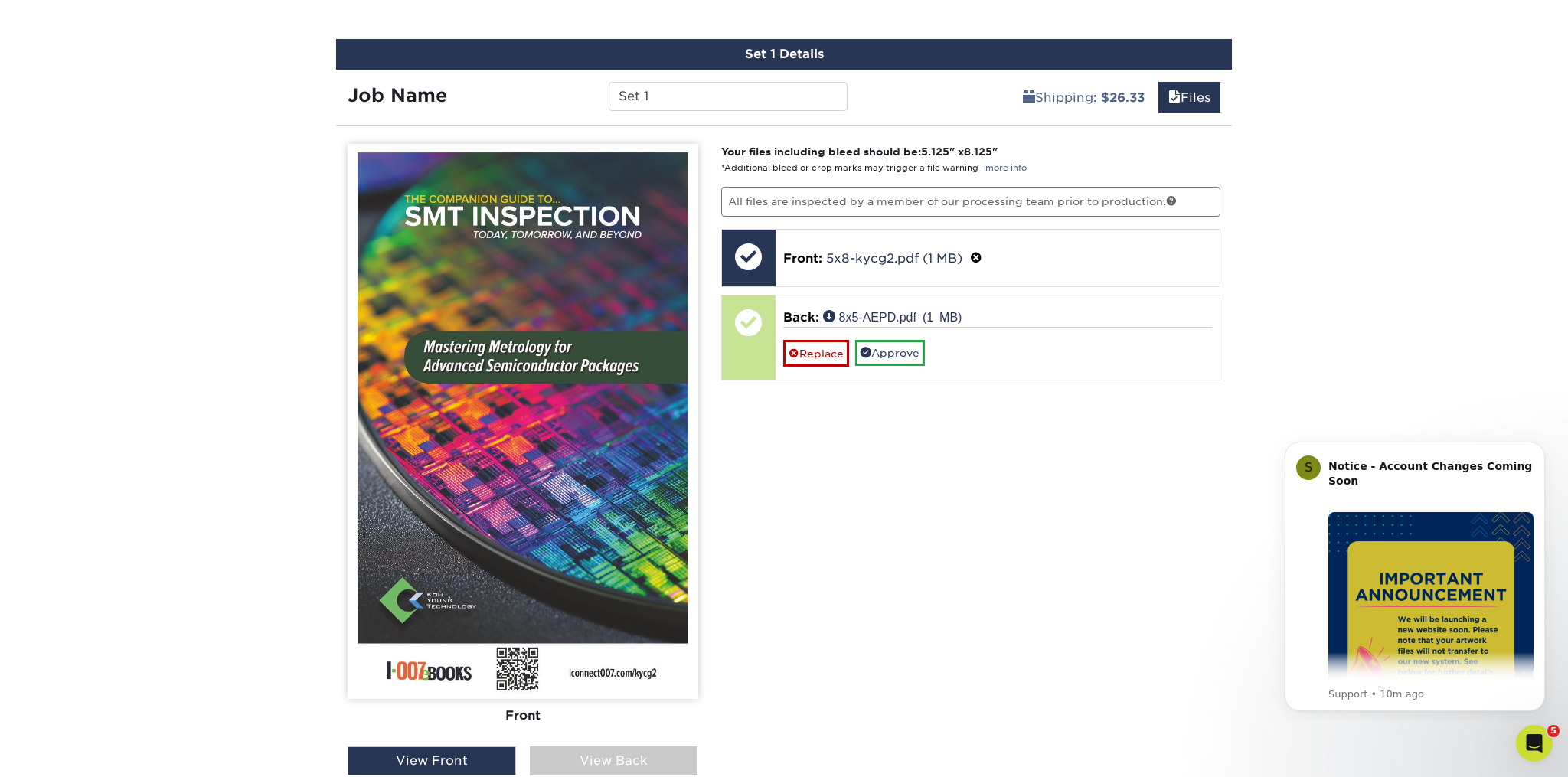
click at [591, 765] on div "View Back" at bounding box center [614, 761] width 168 height 29
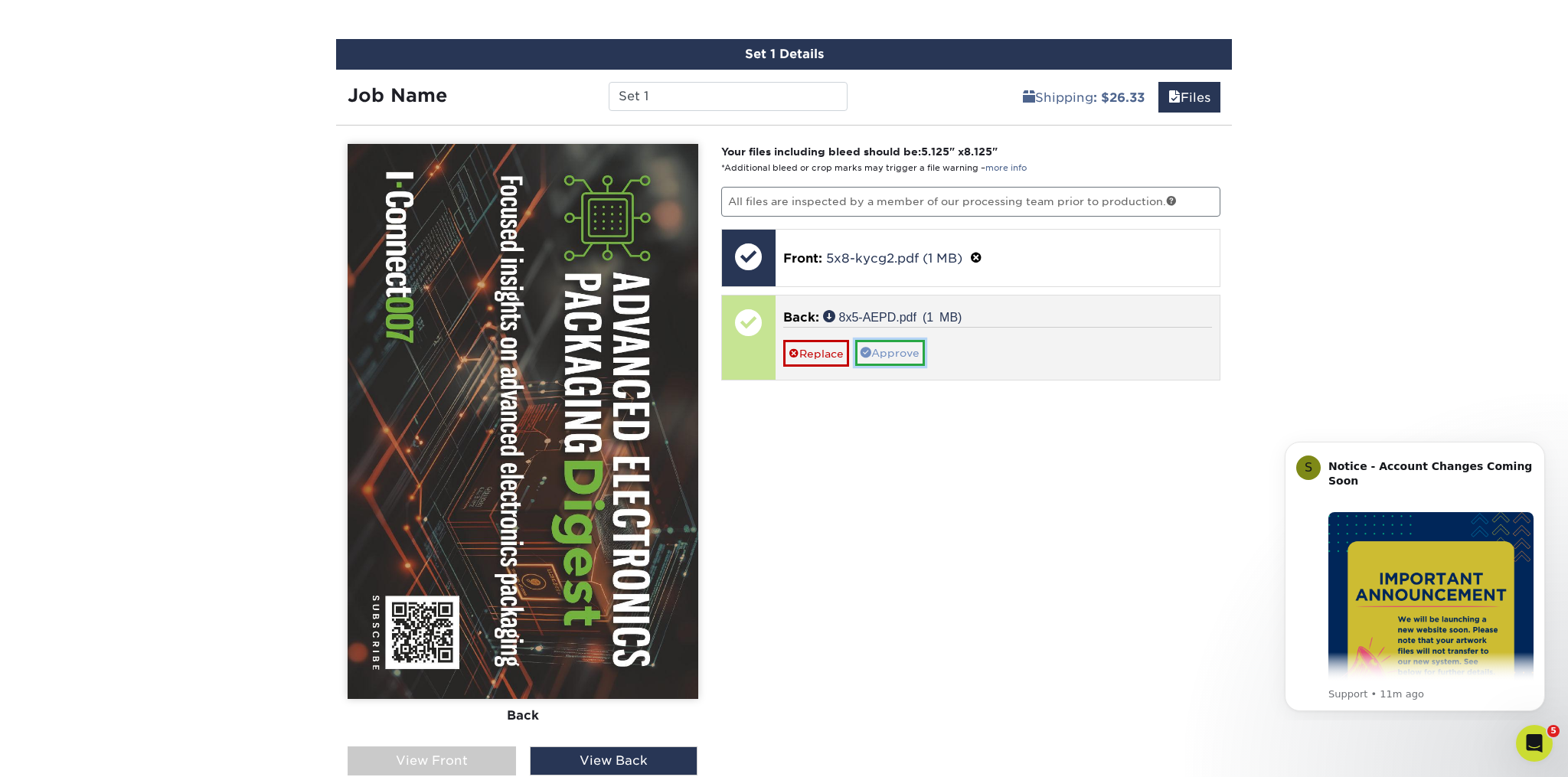
click at [895, 355] on link "Approve" at bounding box center [890, 353] width 69 height 26
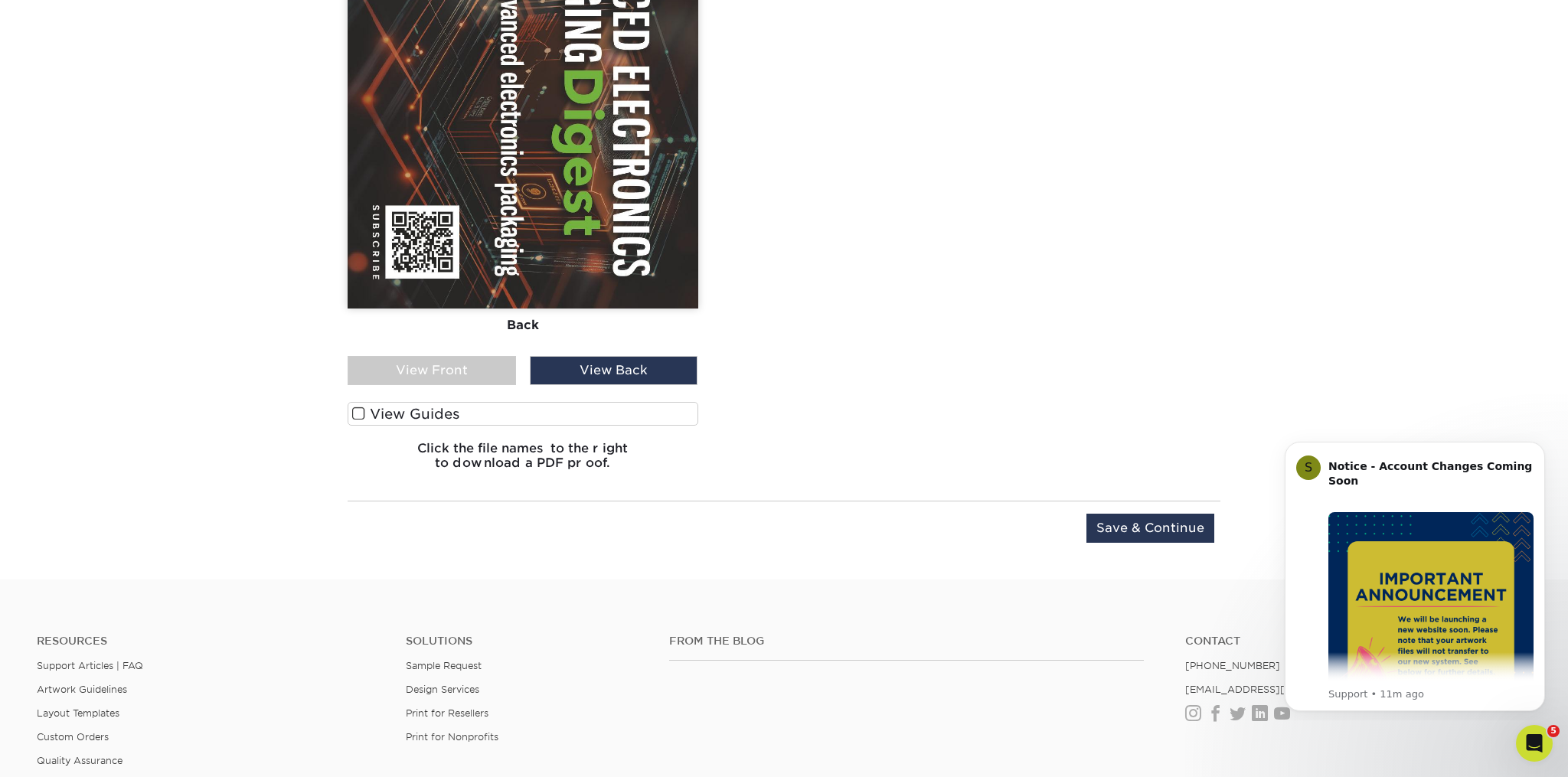
scroll to position [1266, 0]
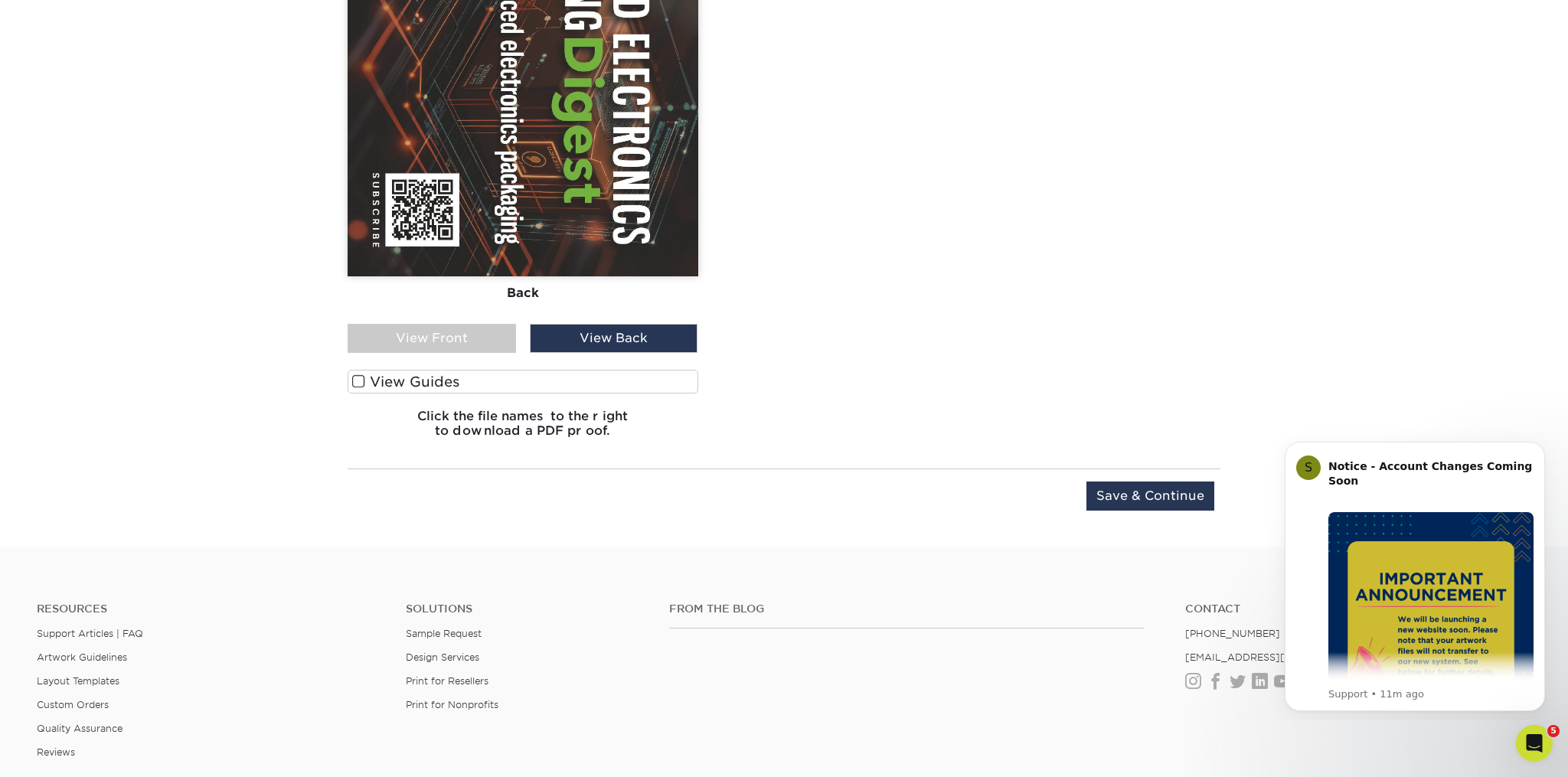
click at [357, 379] on span at bounding box center [358, 381] width 13 height 15
click at [0, 0] on input "View Guides" at bounding box center [0, 0] width 0 height 0
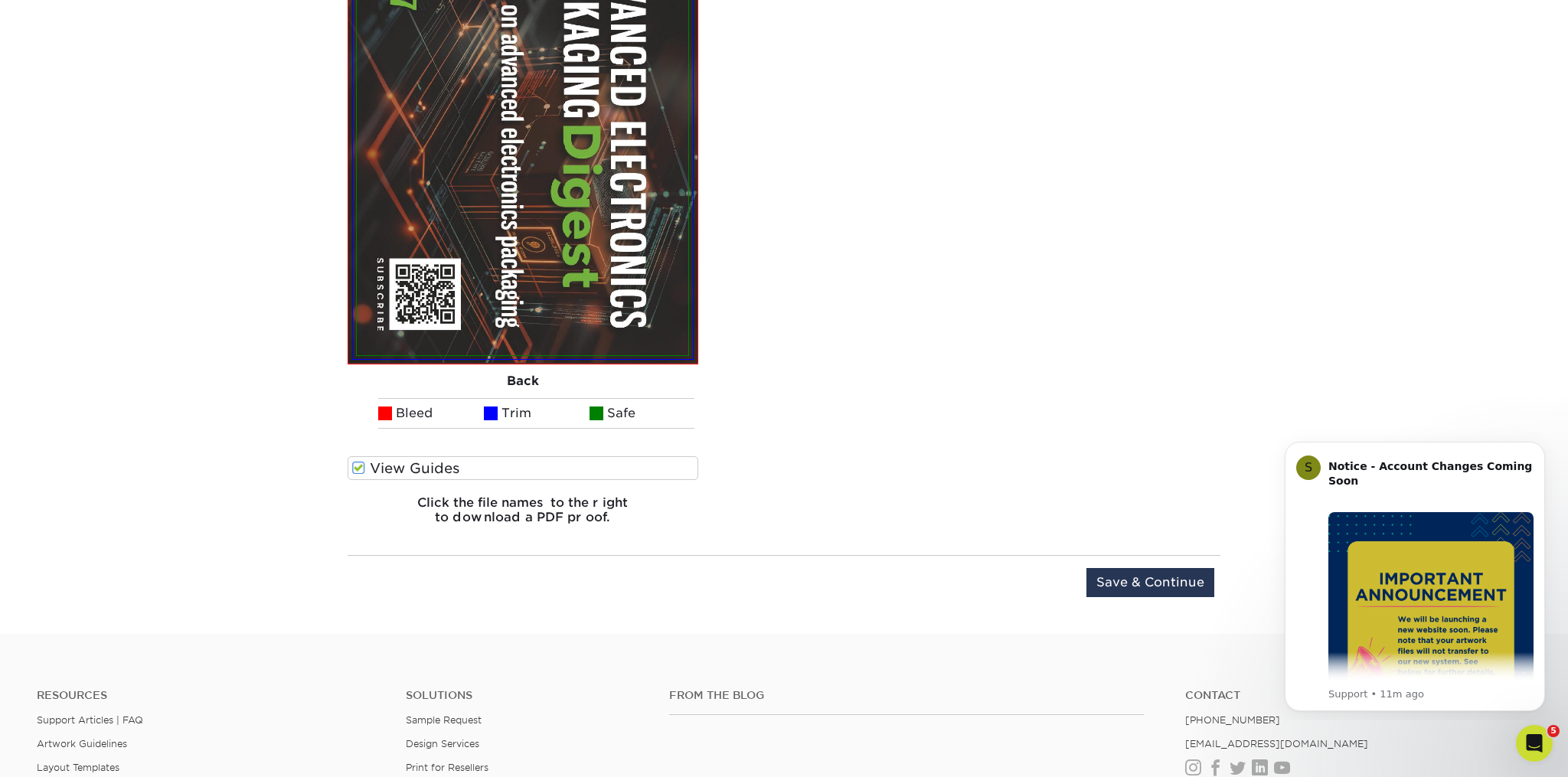
scroll to position [2069, 0]
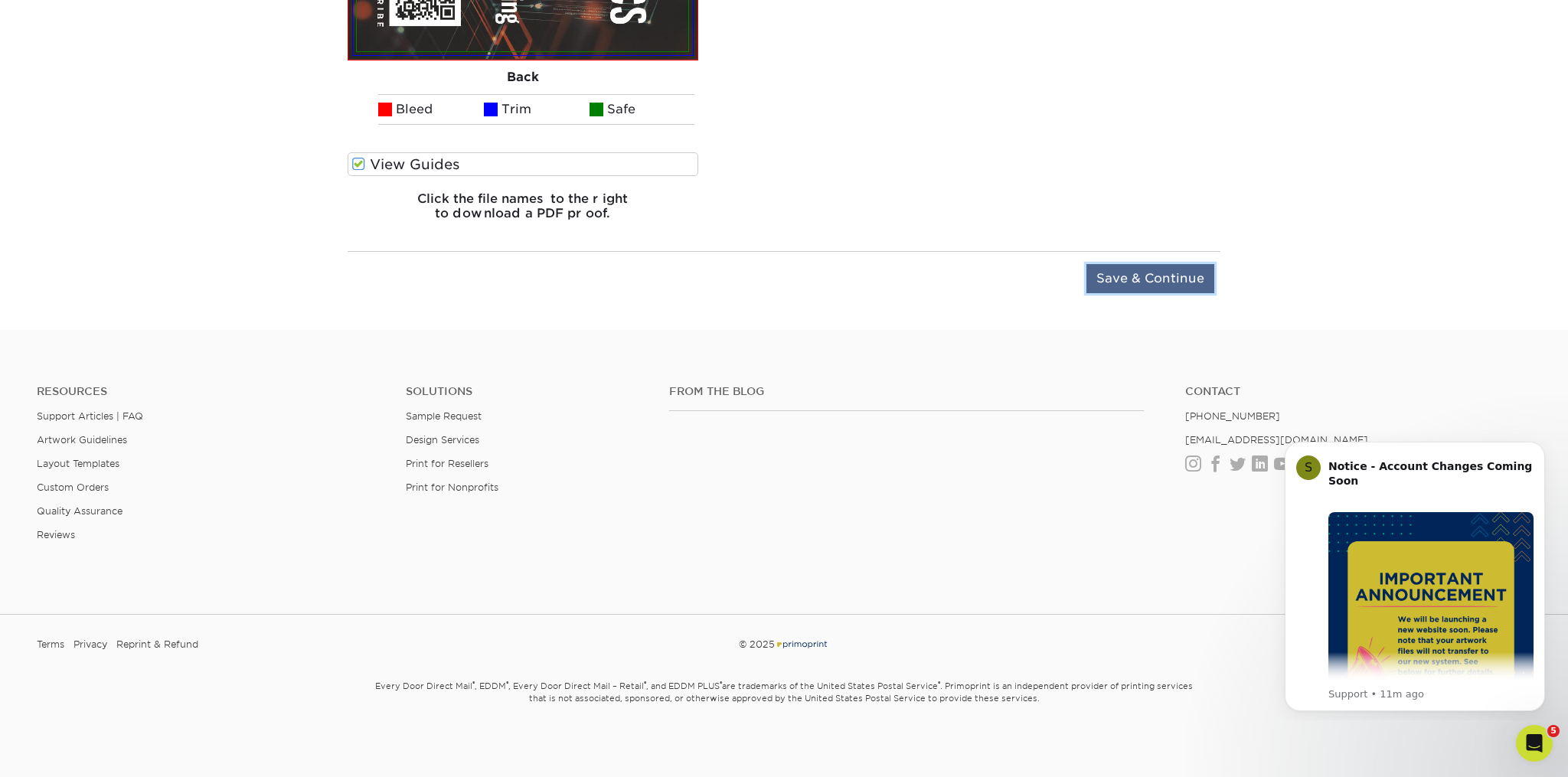
click at [1152, 281] on input "Save & Continue" at bounding box center [1150, 279] width 128 height 29
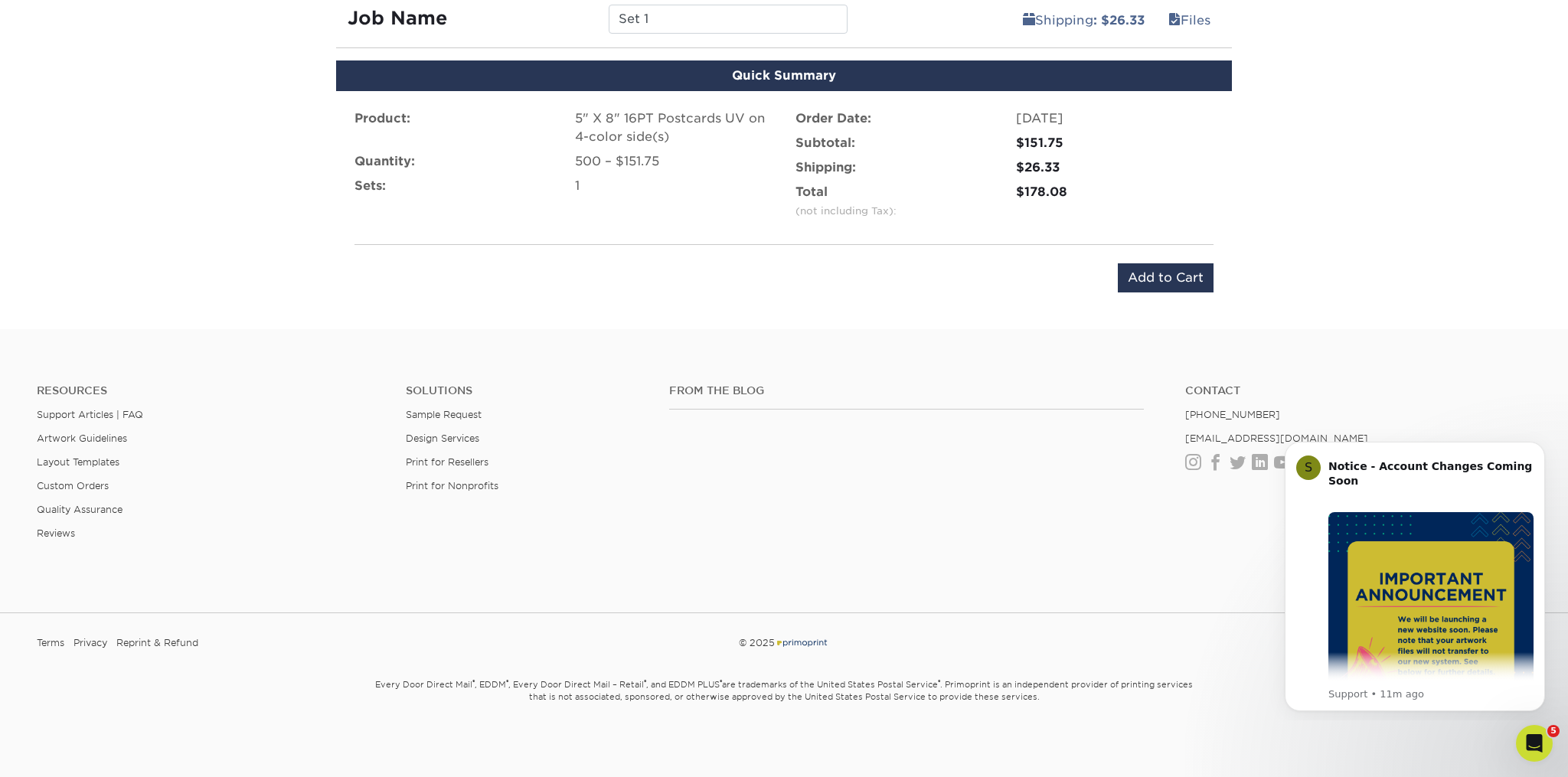
scroll to position [920, 0]
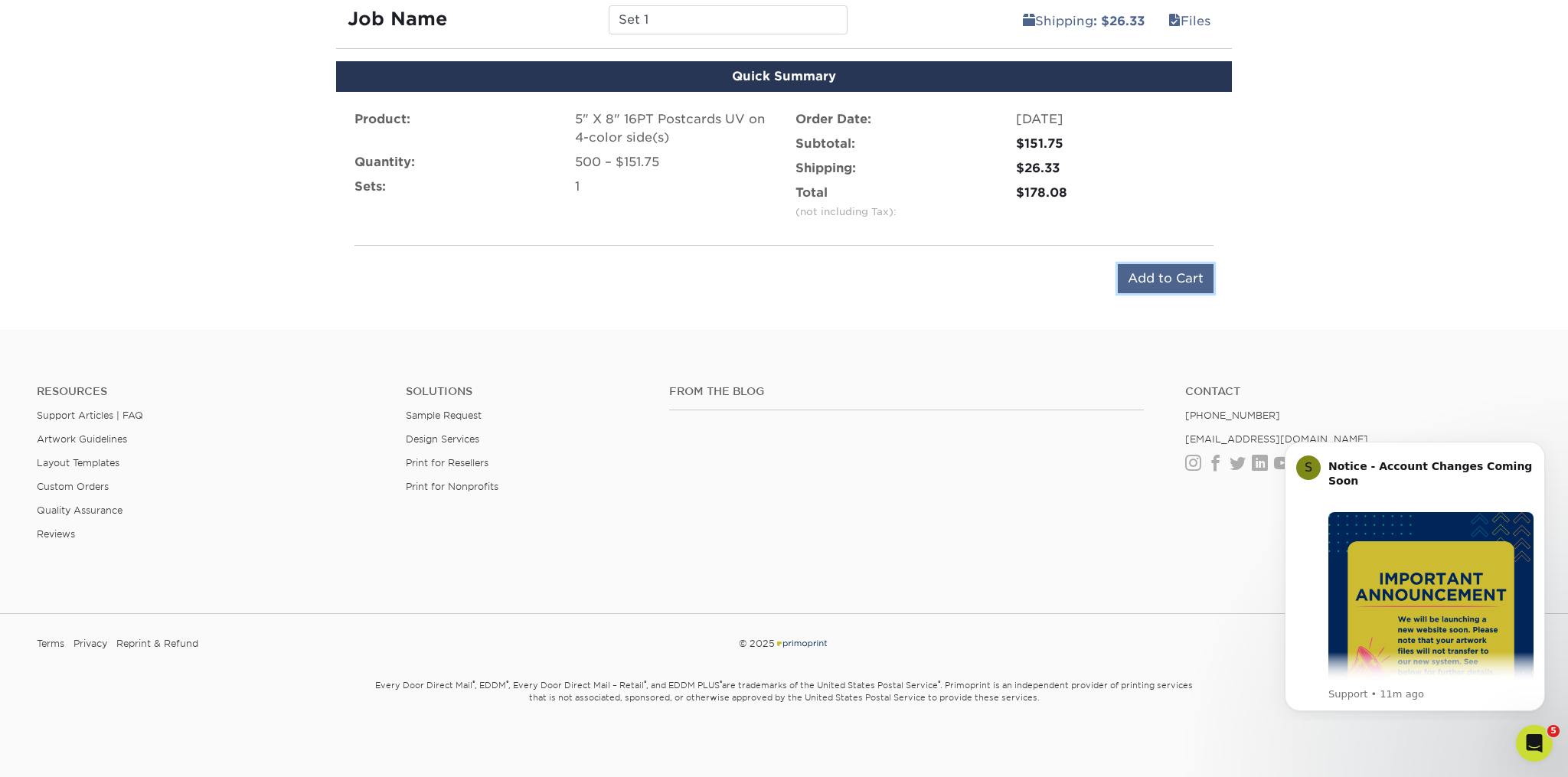
click at [1157, 280] on input "Add to Cart" at bounding box center [1165, 279] width 96 height 29
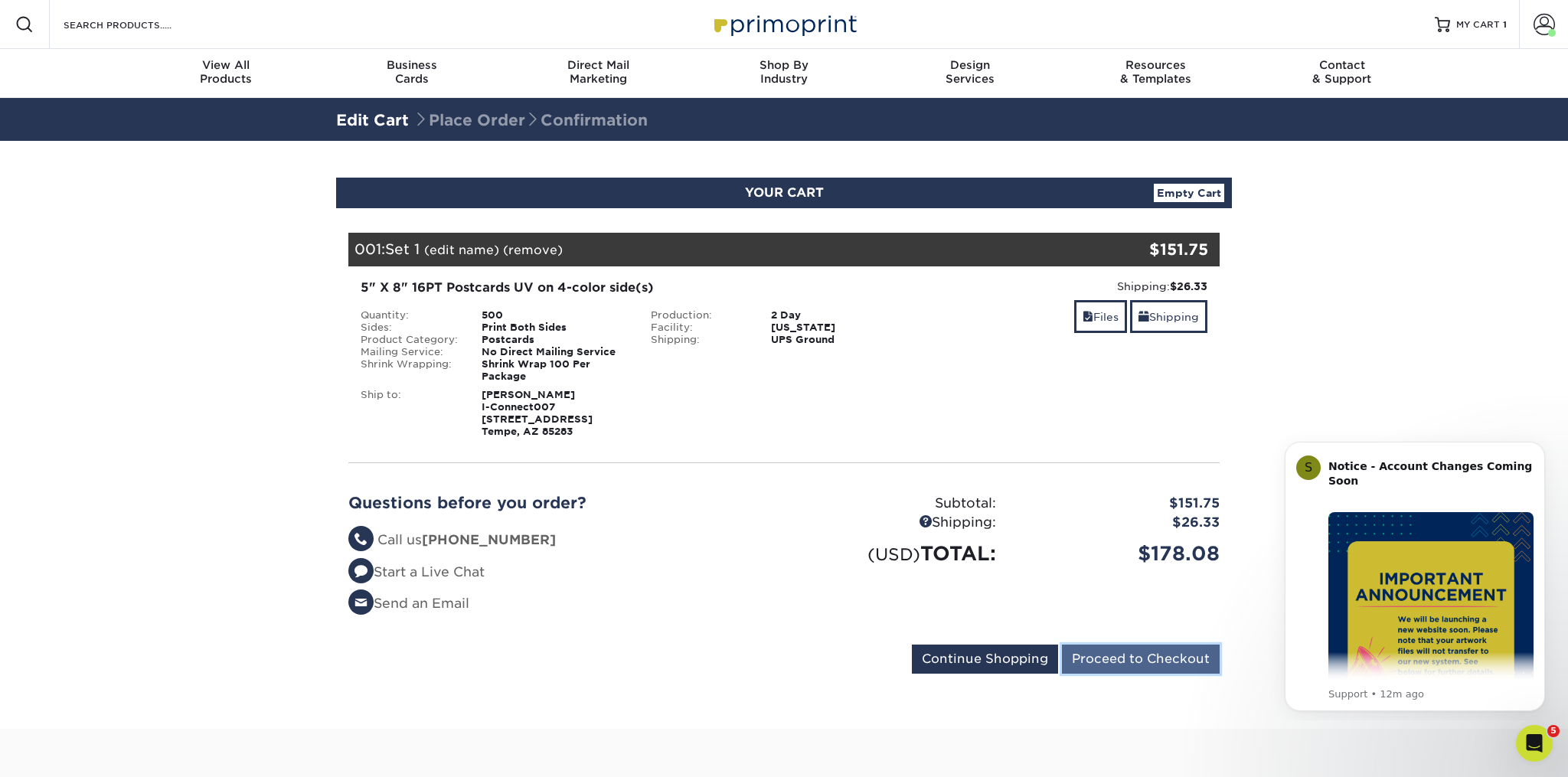
click at [1139, 663] on input "Proceed to Checkout" at bounding box center [1140, 659] width 157 height 29
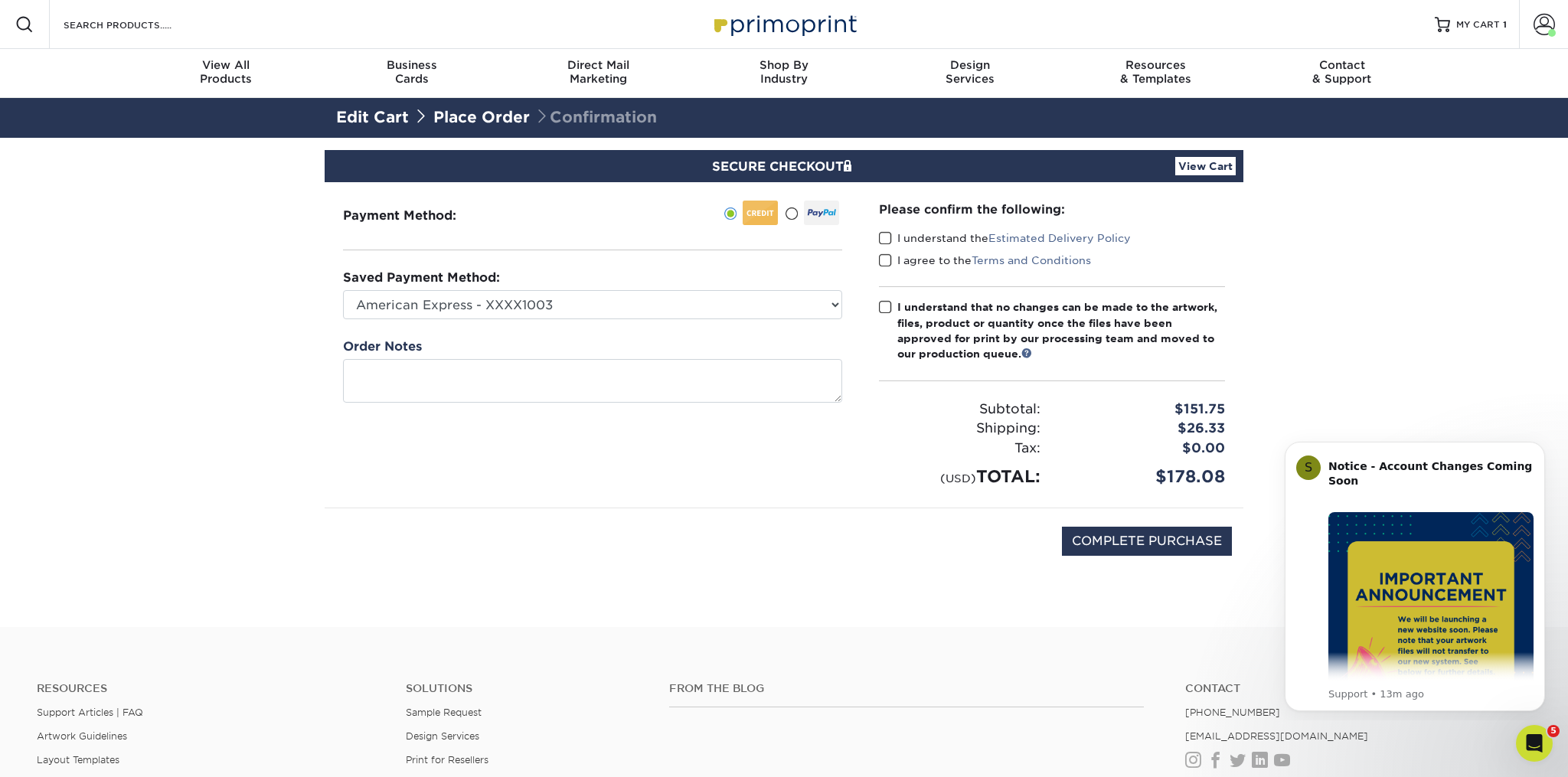
click at [884, 238] on span at bounding box center [885, 238] width 13 height 15
click at [0, 0] on input "I understand the Estimated Delivery Policy" at bounding box center [0, 0] width 0 height 0
click at [885, 260] on span at bounding box center [885, 260] width 13 height 15
click at [0, 0] on input "I agree to the Terms and Conditions" at bounding box center [0, 0] width 0 height 0
click at [885, 307] on span at bounding box center [885, 307] width 13 height 15
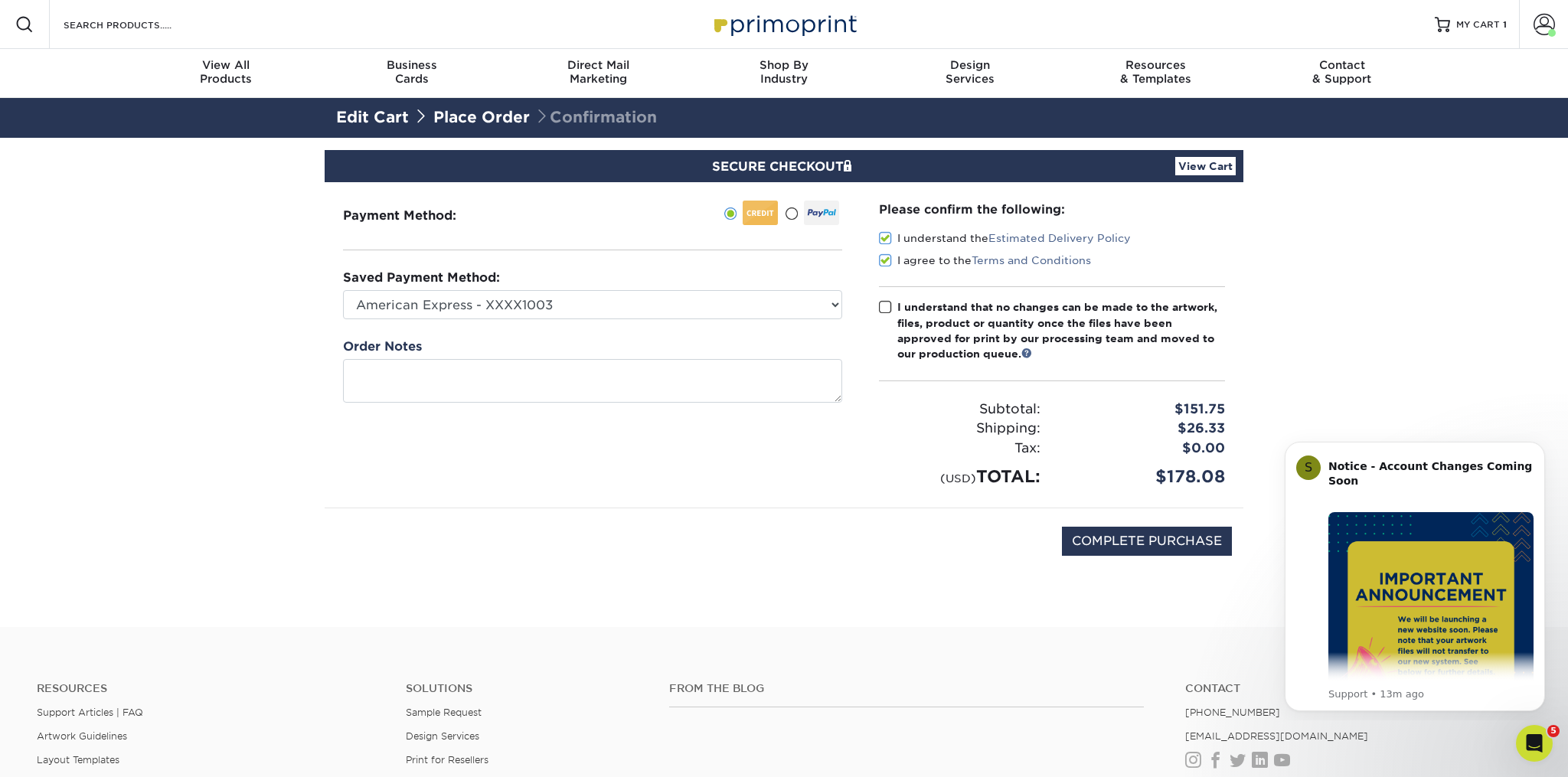
click at [0, 0] on input "I understand that no changes can be made to the artwork, files, product or quan…" at bounding box center [0, 0] width 0 height 0
click at [1165, 541] on input "COMPLETE PURCHASE" at bounding box center [1147, 541] width 170 height 29
type input "PROCESSING, PLEASE WAIT..."
